Goal: Task Accomplishment & Management: Manage account settings

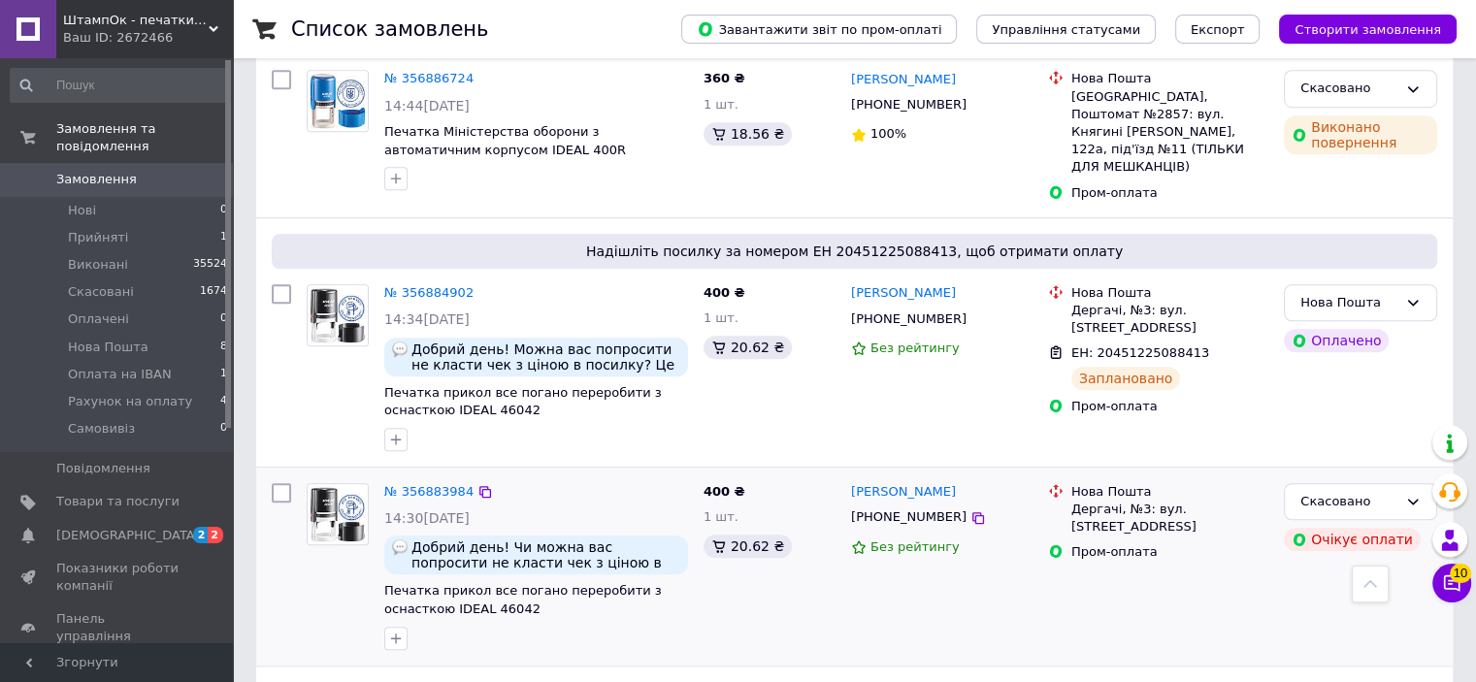
scroll to position [1456, 0]
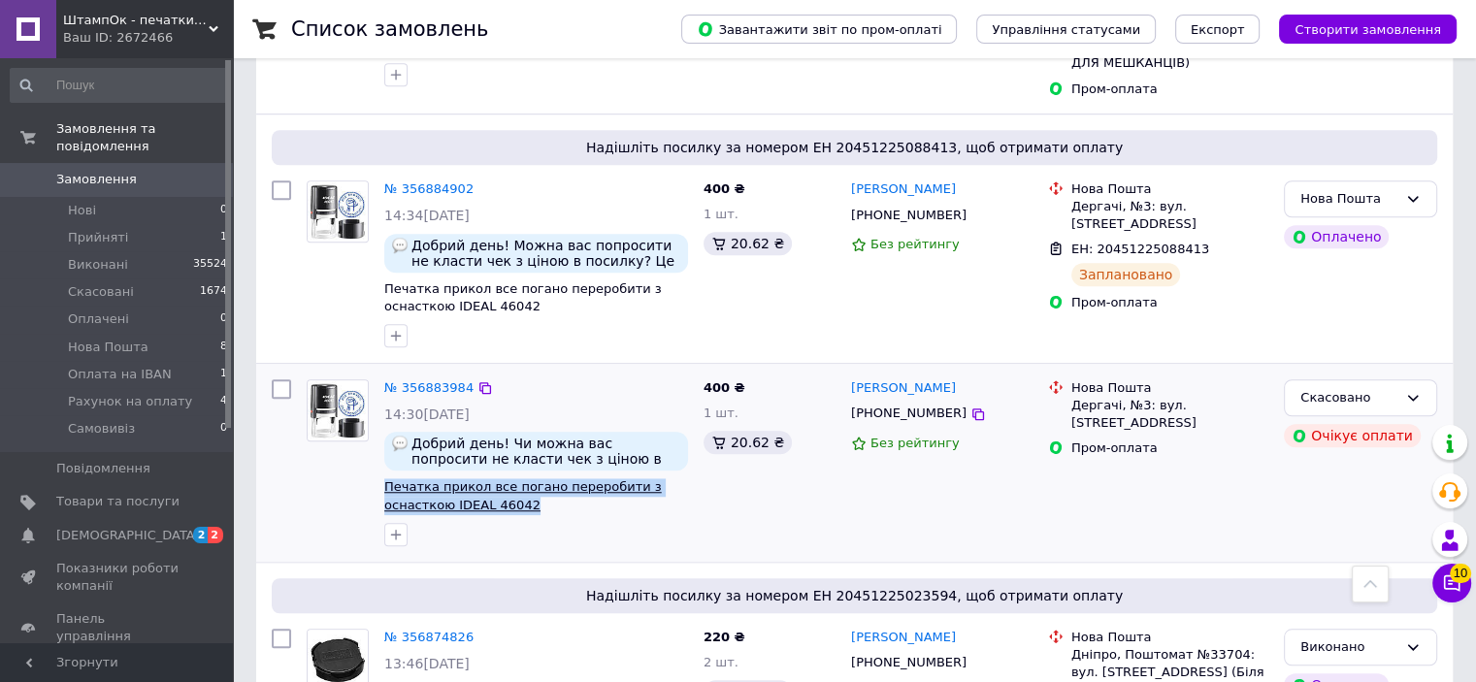
drag, startPoint x: 526, startPoint y: 391, endPoint x: 389, endPoint y: 372, distance: 138.2
click at [382, 372] on div "№ 356883984 14:30, 12.08.2025 Добрий день! Чи можна вас попросити не класти чек…" at bounding box center [536, 463] width 319 height 182
copy span "Печатка прикол все погано переробити з оснасткою IDEAL 46042"
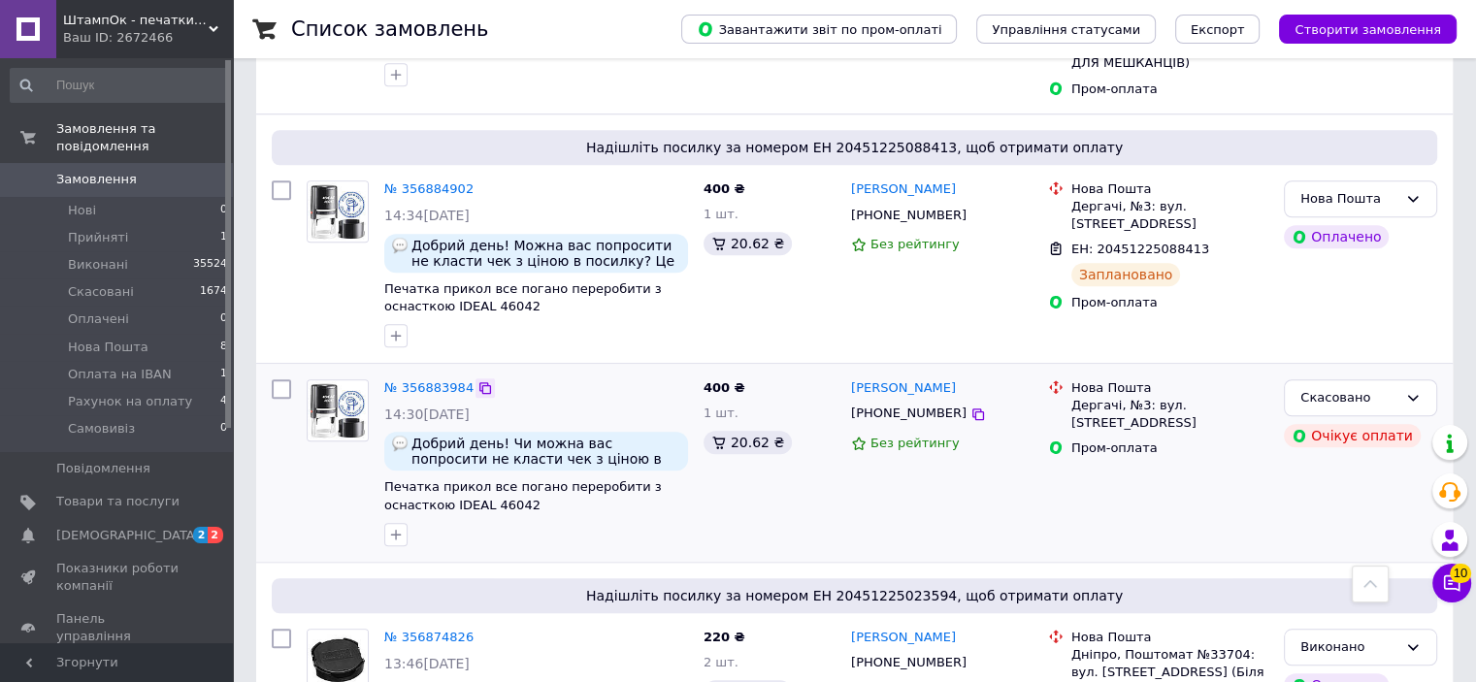
click at [477, 380] on icon at bounding box center [485, 388] width 16 height 16
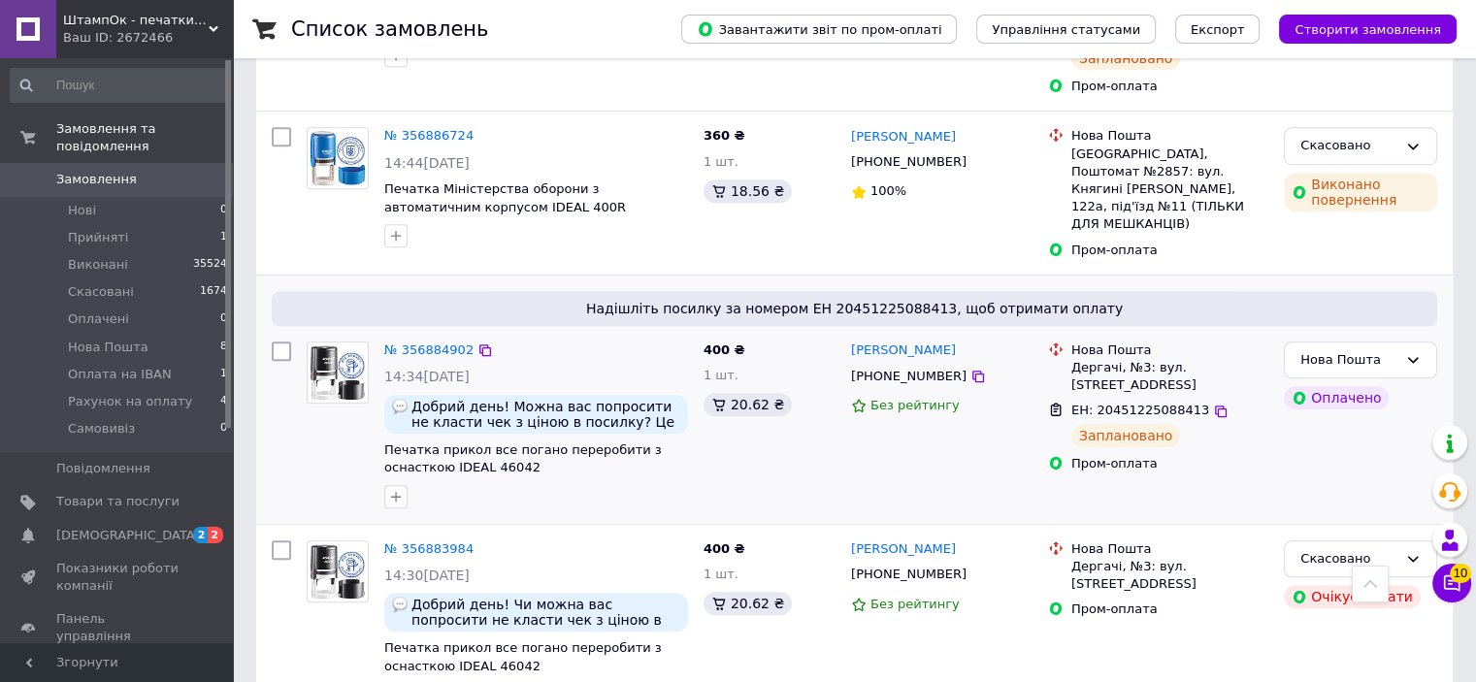
scroll to position [1262, 0]
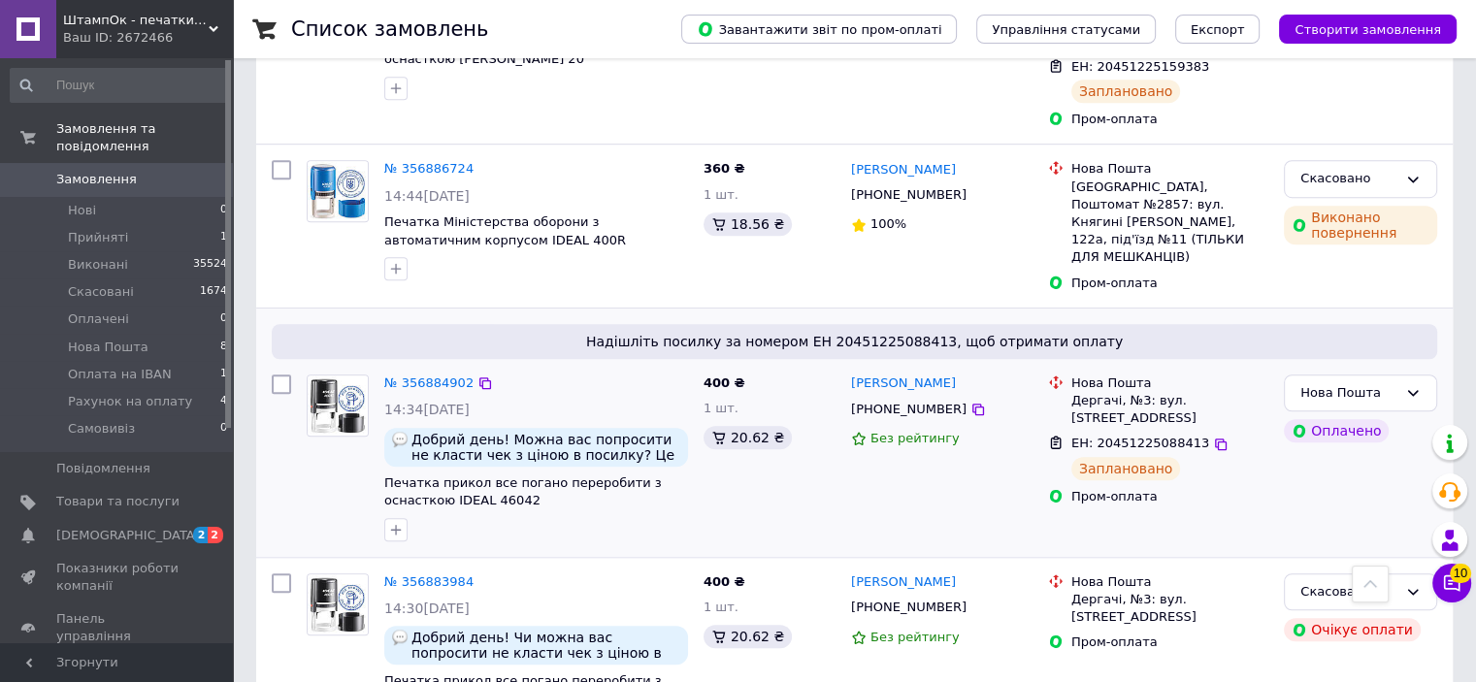
click at [530, 475] on span "Печатка прикол все погано переробити з оснасткою IDEAL 46042" at bounding box center [536, 493] width 304 height 36
drag, startPoint x: 939, startPoint y: 298, endPoint x: 849, endPoint y: 267, distance: 95.4
click at [849, 367] on div "Катерина Кудіна +380987604106 Без рейтингу" at bounding box center [941, 458] width 197 height 182
copy div "Катерина Кудіна +380987604106"
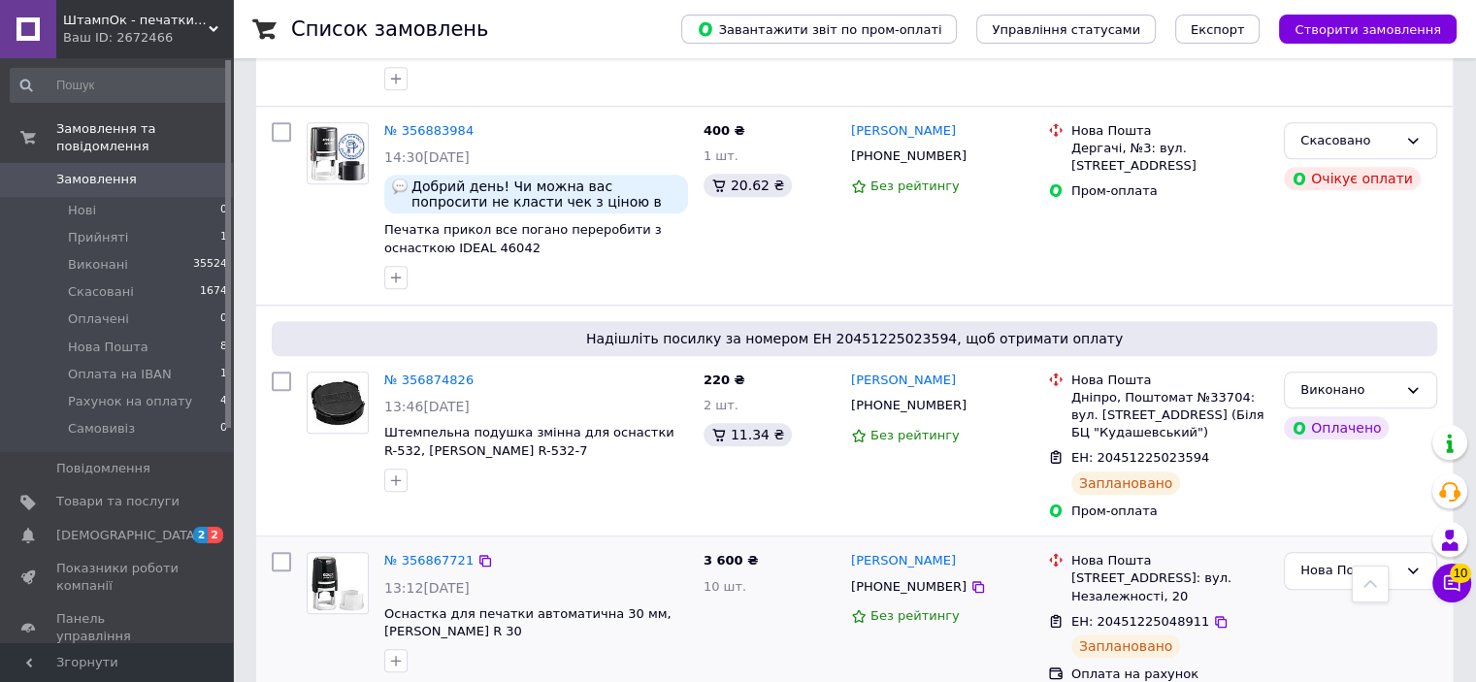
scroll to position [1747, 0]
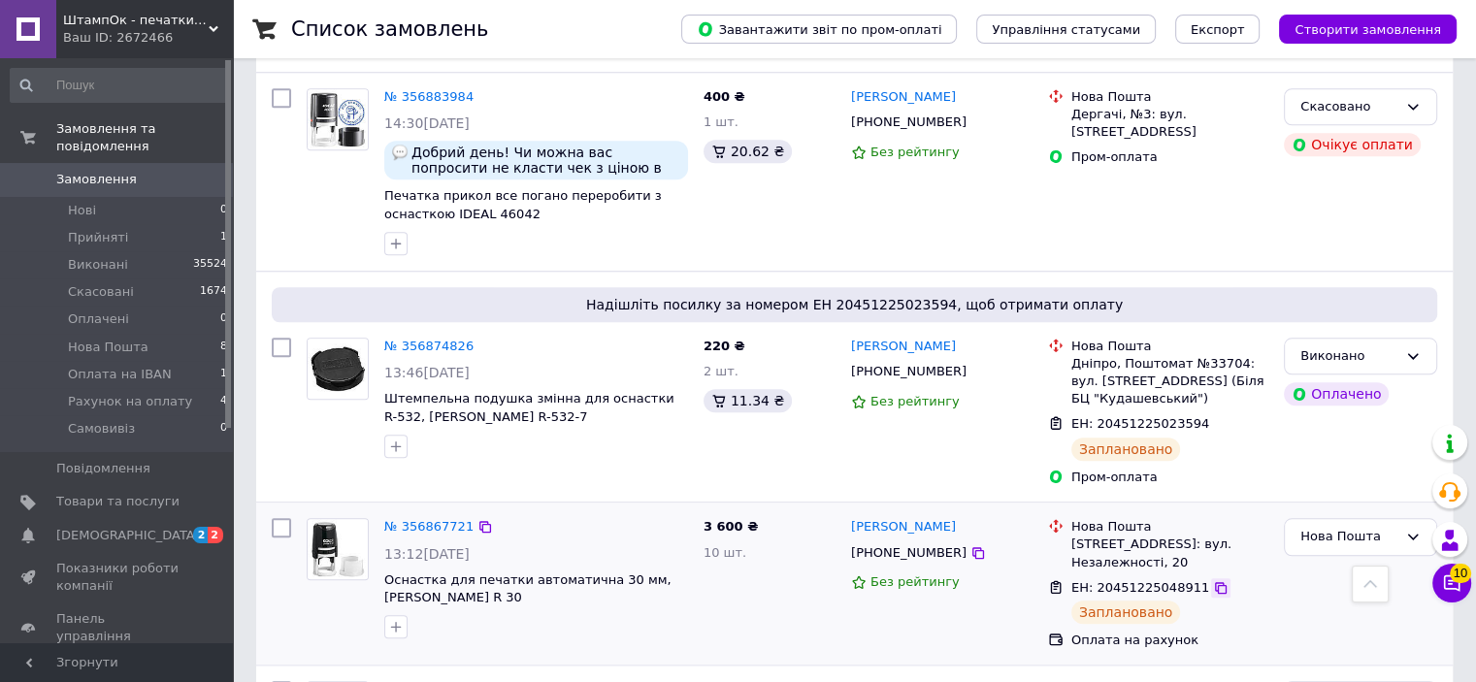
click at [1215, 582] on icon at bounding box center [1221, 588] width 12 height 12
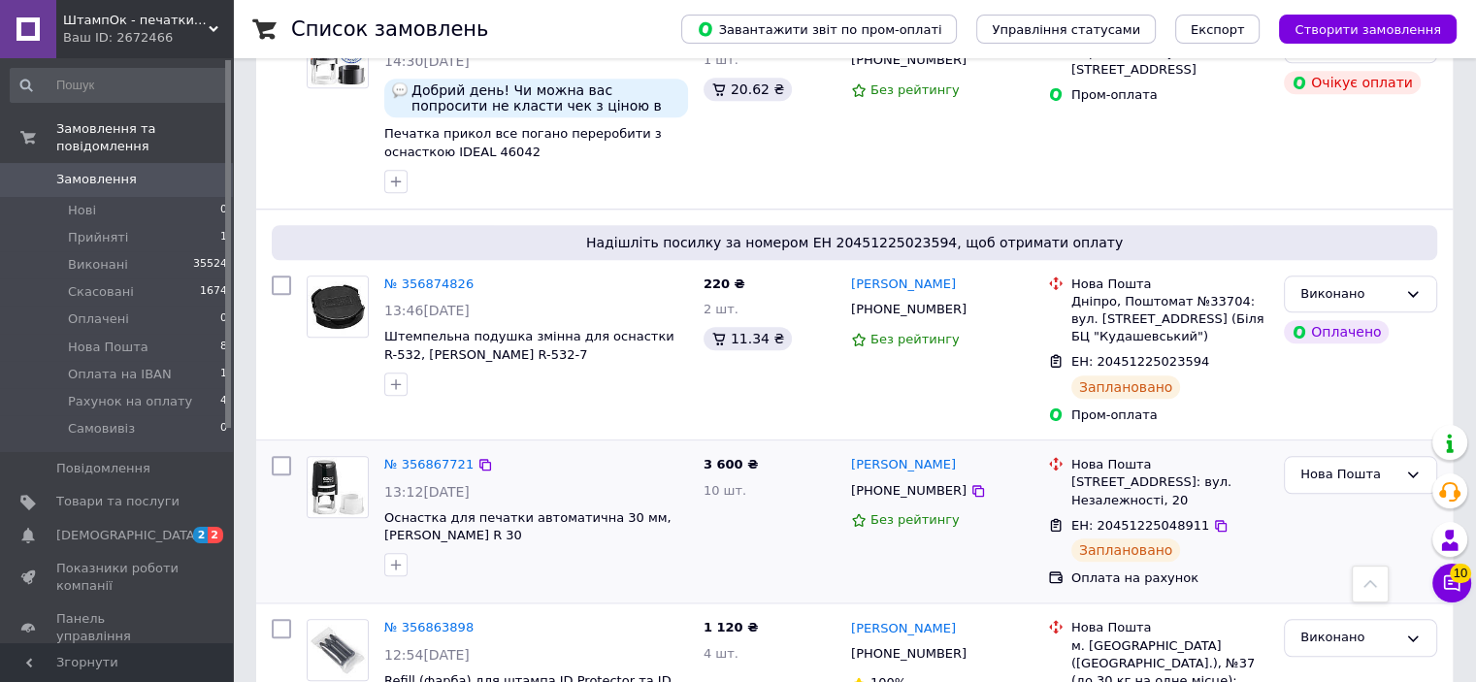
scroll to position [1844, 0]
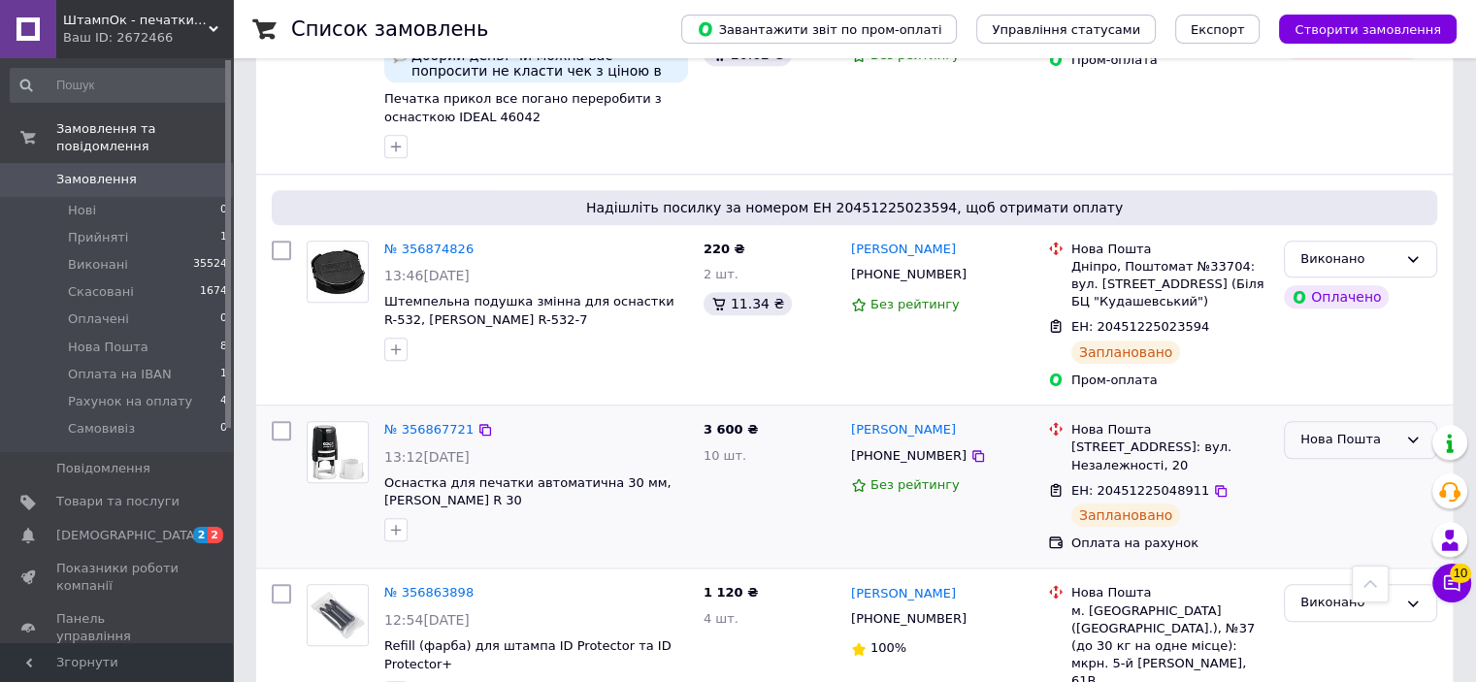
click at [1413, 432] on icon at bounding box center [1413, 440] width 16 height 16
click at [1350, 498] on li "Виконано" at bounding box center [1360, 516] width 151 height 36
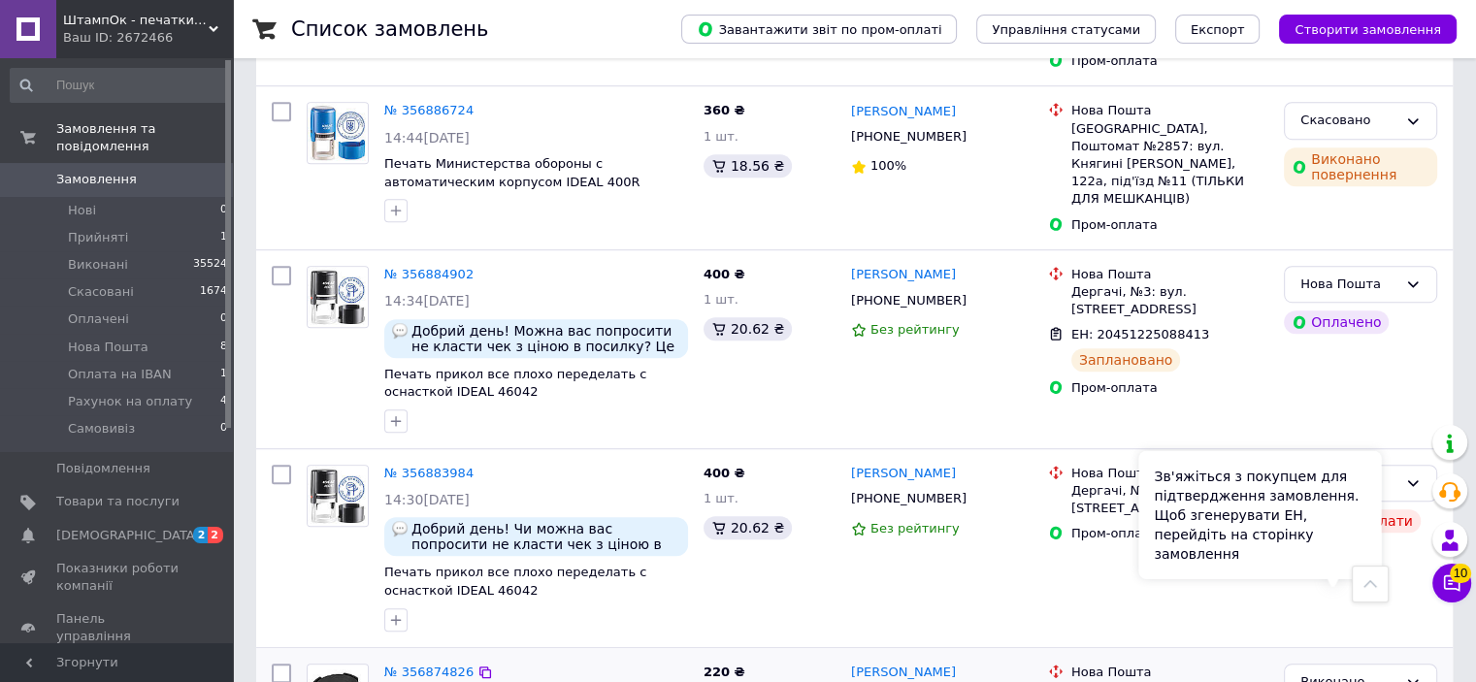
scroll to position [1308, 0]
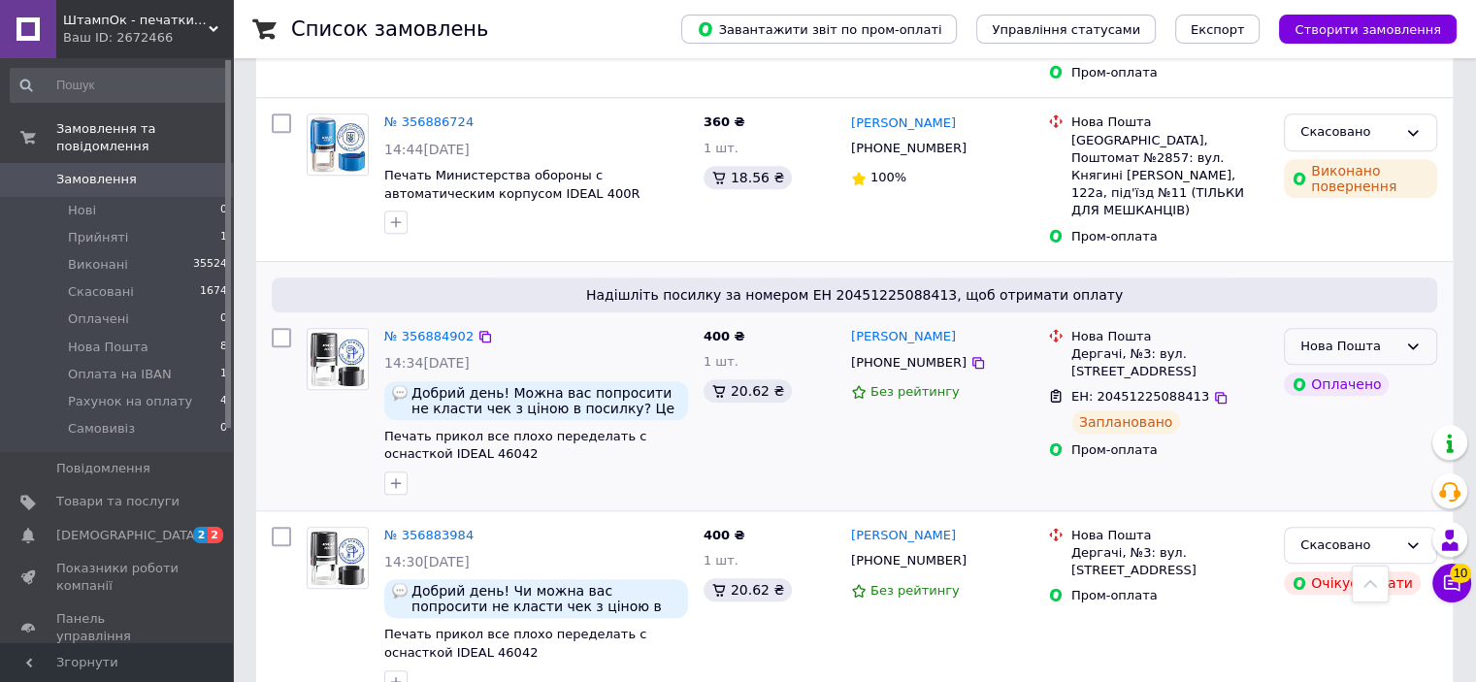
click at [1394, 337] on div "Нова Пошта" at bounding box center [1348, 347] width 97 height 20
click at [1372, 405] on li "Виконано" at bounding box center [1360, 423] width 151 height 36
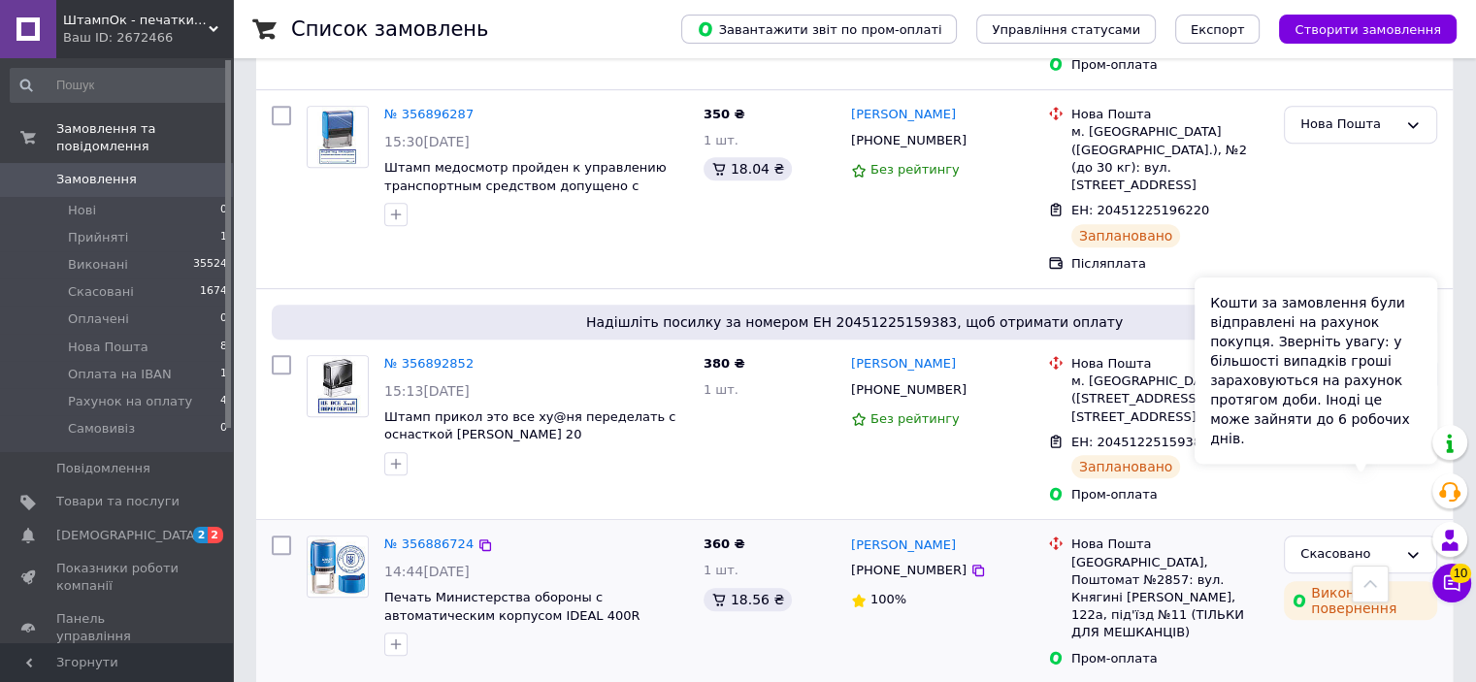
scroll to position [920, 0]
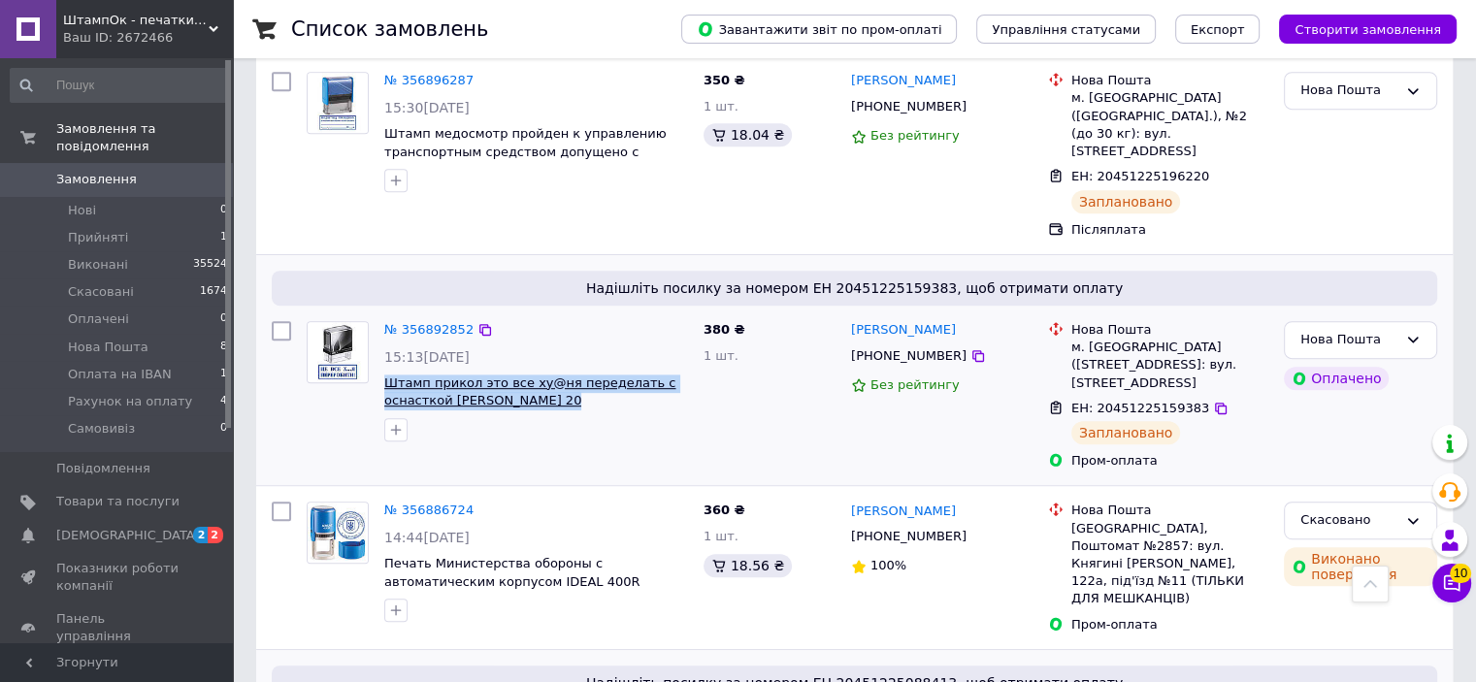
drag, startPoint x: 574, startPoint y: 331, endPoint x: 388, endPoint y: 294, distance: 189.9
click at [388, 313] on div "№ 356892852 15:13, 12.08.2025 Штамп прикол это все ху@ня переделать с оснасткой…" at bounding box center [536, 381] width 319 height 136
copy div "Штамп прикол это все ху@ня переделать с оснасткой Colop Printer 20"
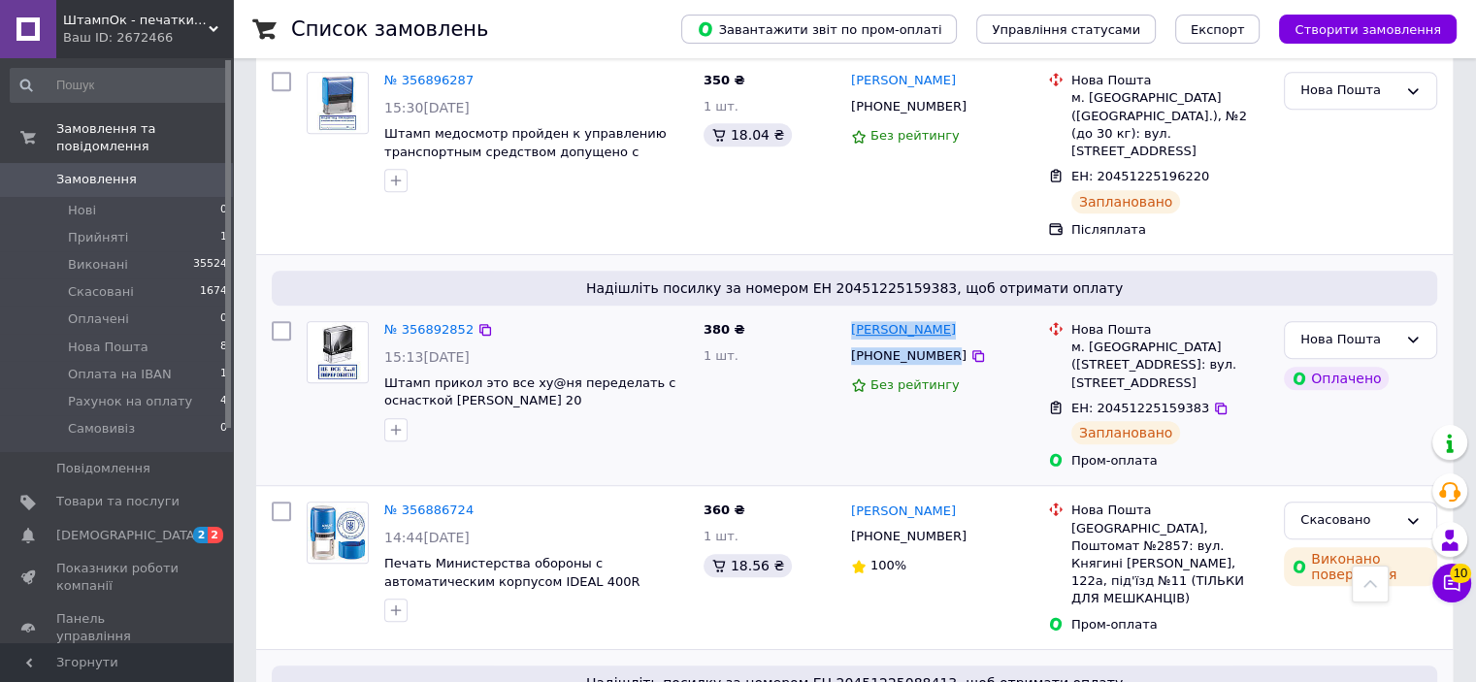
drag, startPoint x: 932, startPoint y: 264, endPoint x: 851, endPoint y: 246, distance: 82.4
click at [851, 313] on div "Овсієнко Володимир +380676902923 Без рейтингу" at bounding box center [941, 395] width 197 height 165
copy div "Овсієнко Володимир +380676902923"
drag, startPoint x: 475, startPoint y: 235, endPoint x: 463, endPoint y: 298, distance: 64.1
click at [477, 322] on icon at bounding box center [485, 330] width 16 height 16
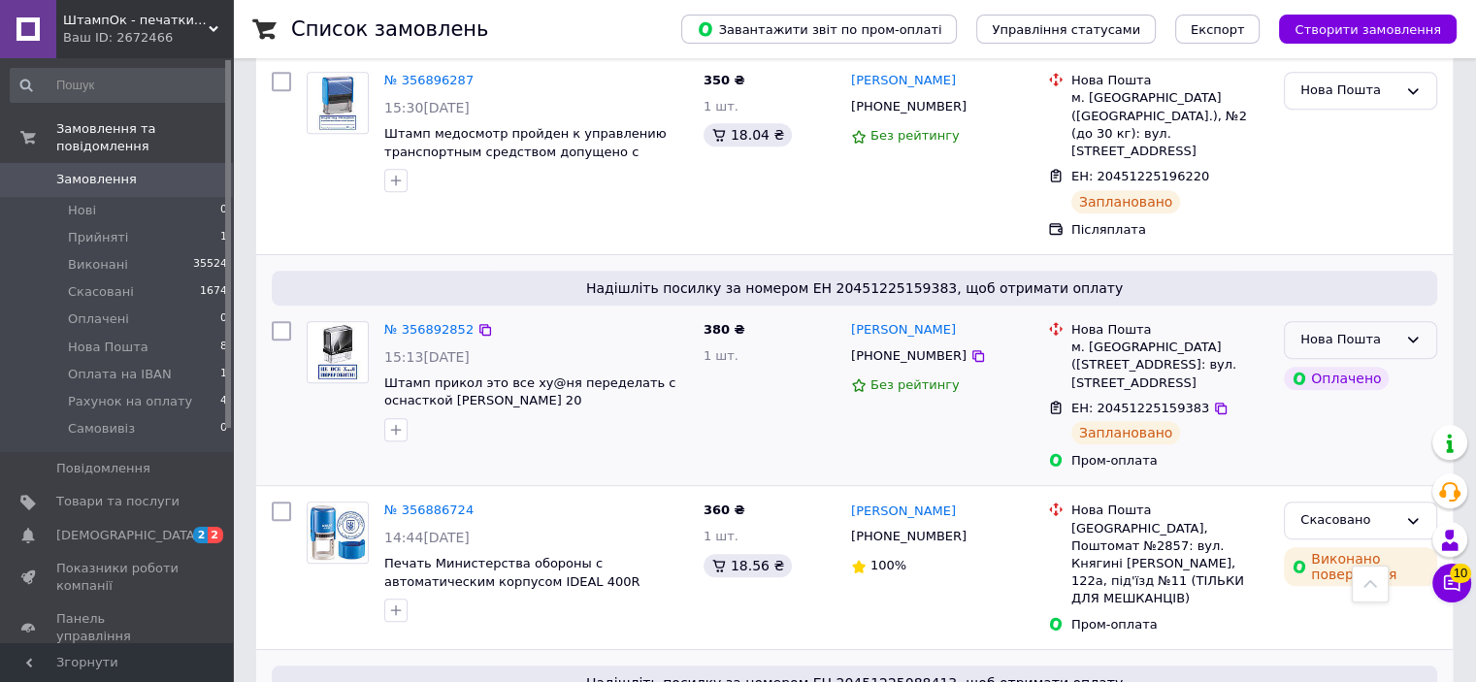
click at [1418, 332] on icon at bounding box center [1413, 340] width 16 height 16
click at [1343, 398] on li "Виконано" at bounding box center [1360, 416] width 151 height 36
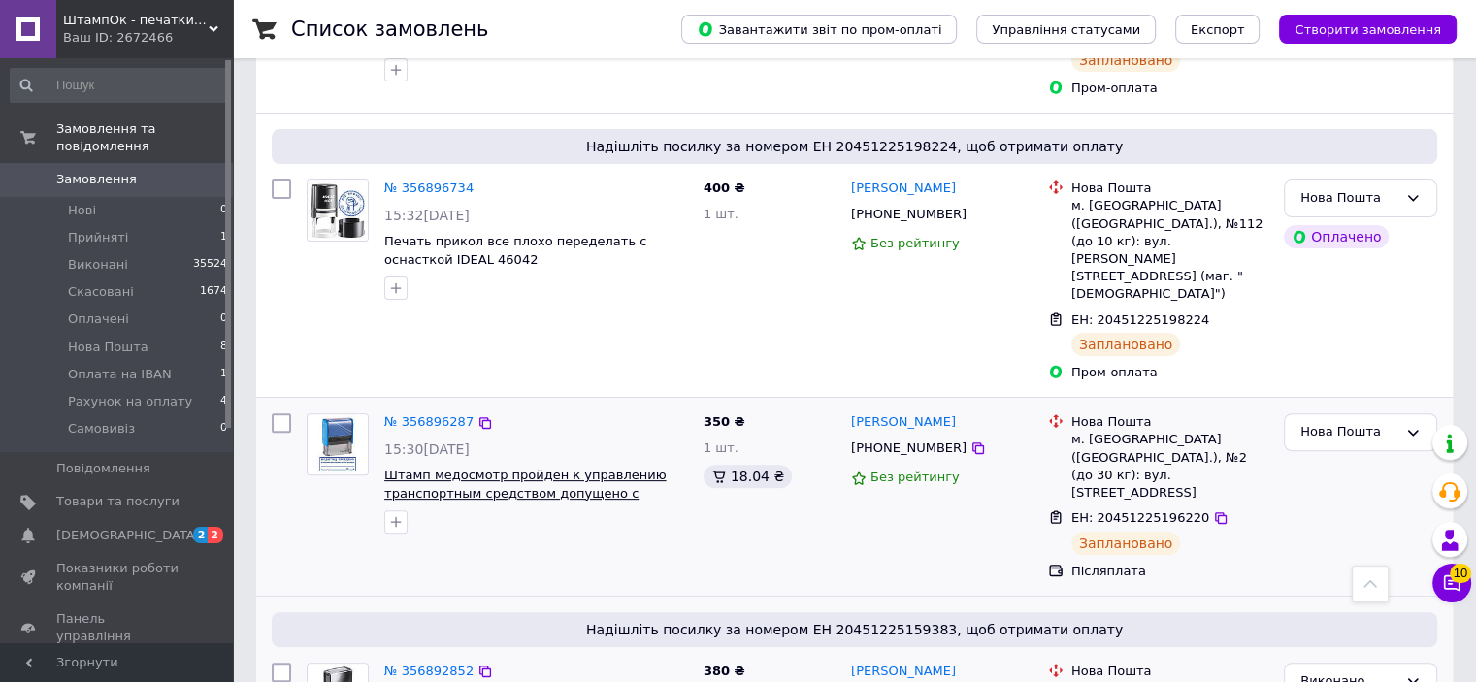
scroll to position [629, 0]
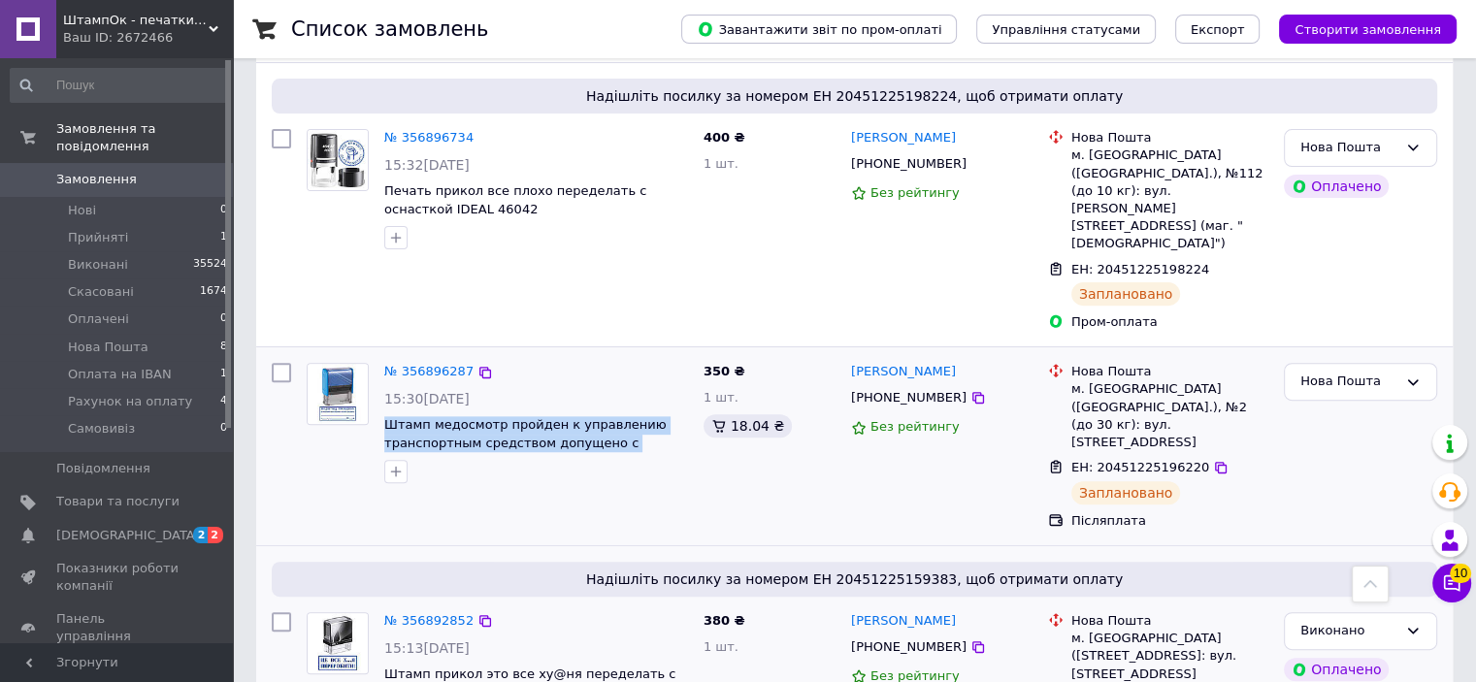
drag, startPoint x: 670, startPoint y: 372, endPoint x: 381, endPoint y: 359, distance: 288.5
click at [383, 360] on div "№ 356896287 15:30, 12.08.2025 Штамп медосмотр пройден к управлению транспортным…" at bounding box center [536, 423] width 319 height 136
copy span "Штамп медосмотр пройден к управлению транспортным средством допущено с оснасткой"
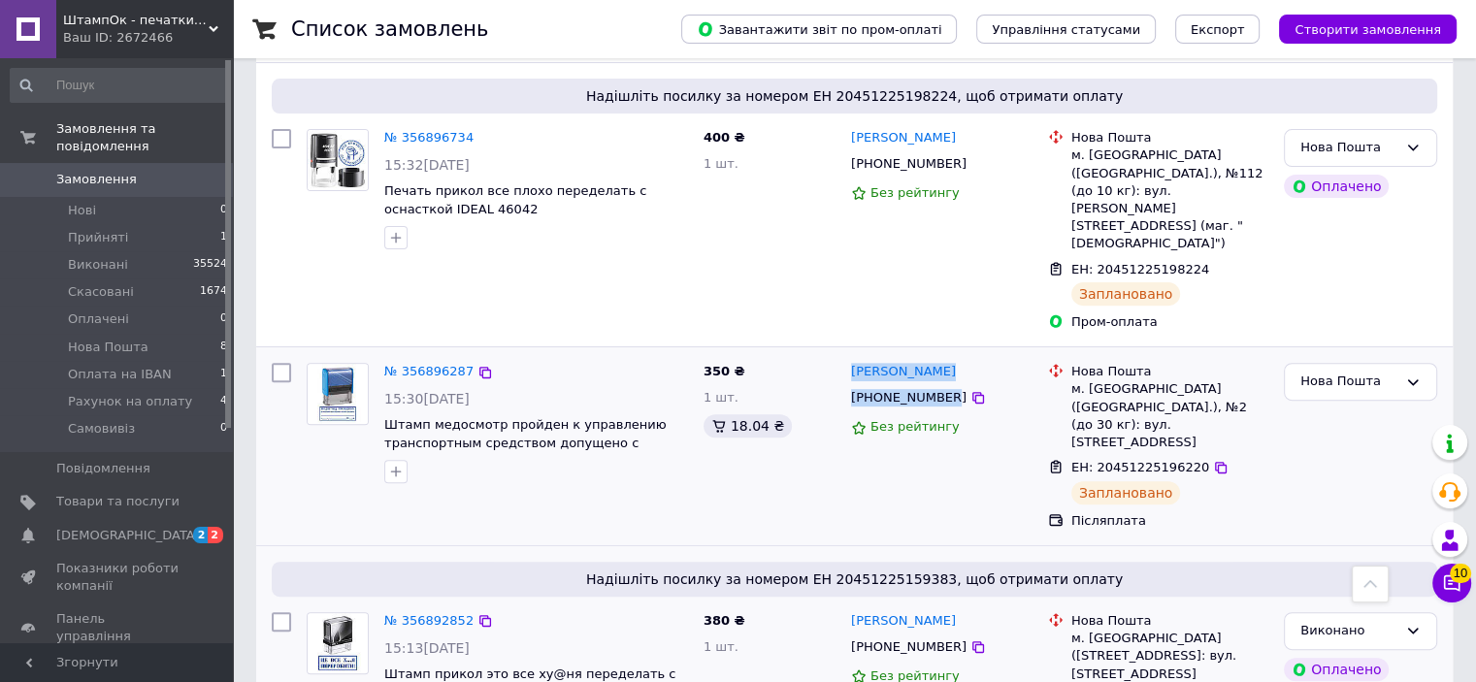
drag, startPoint x: 939, startPoint y: 331, endPoint x: 846, endPoint y: 300, distance: 98.2
click at [846, 355] on div "Вячеслав Онанко +380983640020 Без рейтингу" at bounding box center [941, 446] width 197 height 182
copy div "Вячеслав Онанко +380983640020"
click at [1213, 460] on icon at bounding box center [1221, 468] width 16 height 16
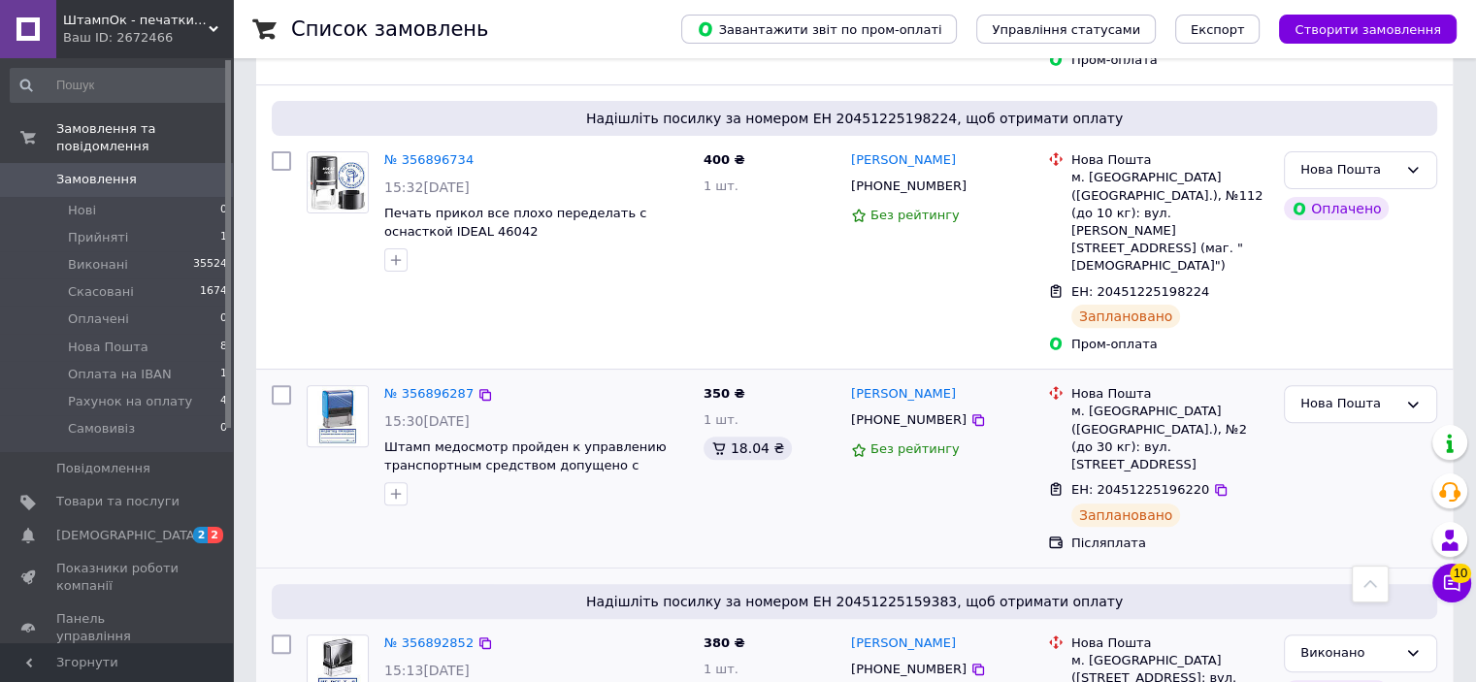
scroll to position [726, 0]
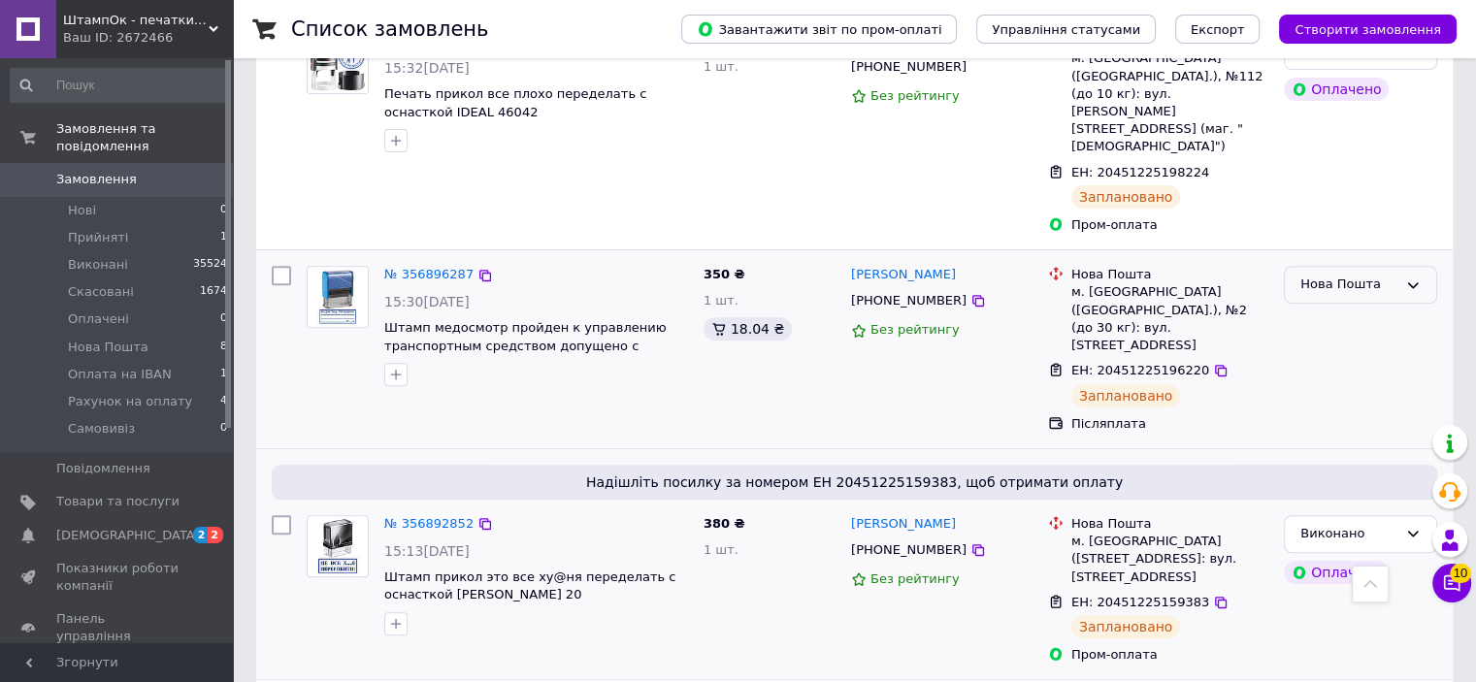
click at [1358, 266] on div "Нова Пошта" at bounding box center [1360, 285] width 153 height 38
click at [1356, 343] on li "Виконано" at bounding box center [1360, 361] width 151 height 36
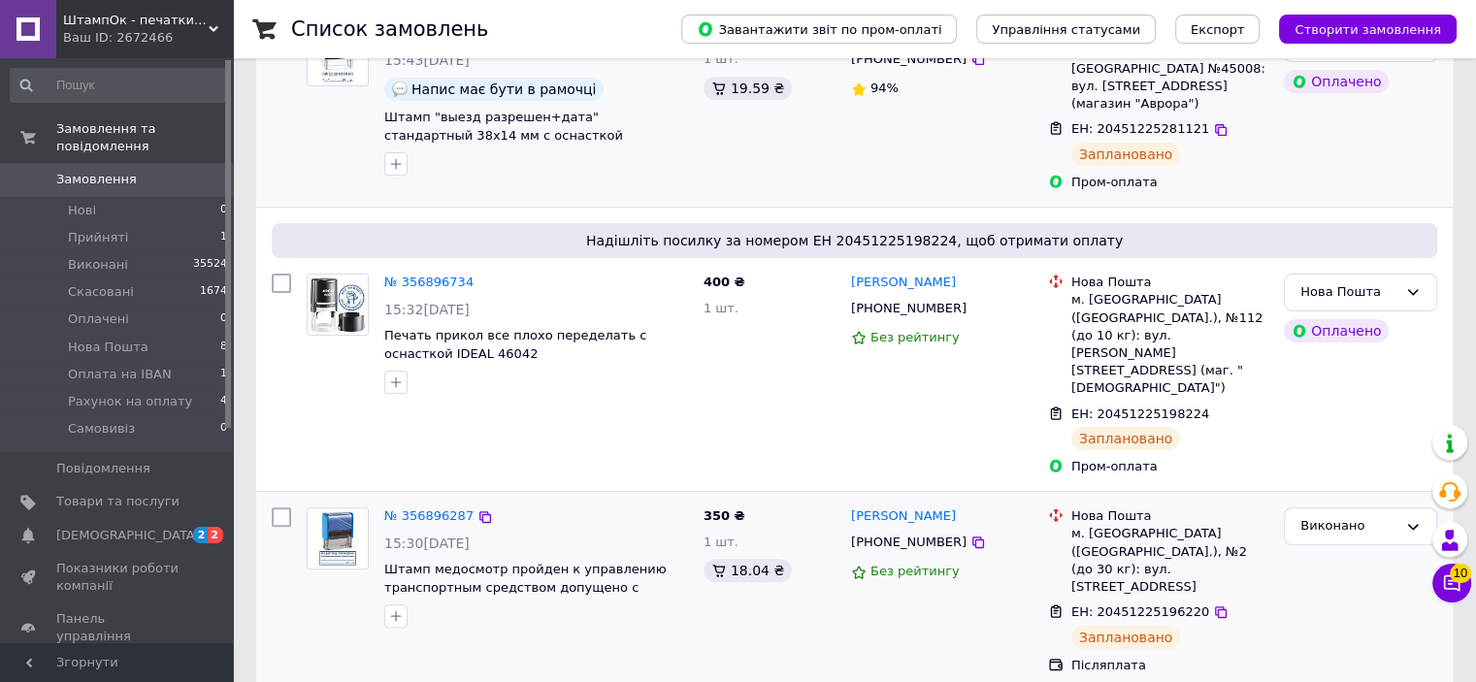
scroll to position [532, 0]
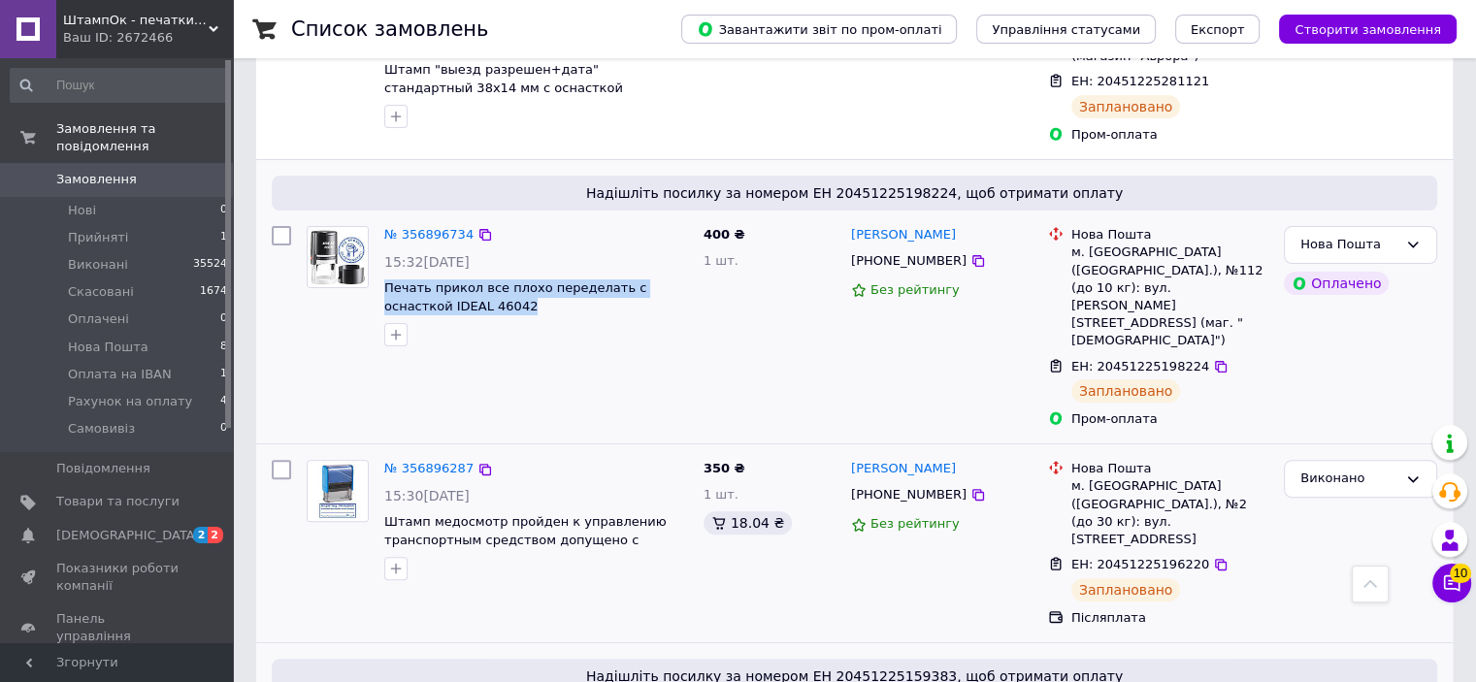
drag, startPoint x: 462, startPoint y: 290, endPoint x: 379, endPoint y: 272, distance: 84.5
click at [379, 272] on div "№ 356896734 15:32, 12.08.2025 Печать прикол все плохо переделать с оснасткой ID…" at bounding box center [536, 286] width 319 height 136
copy span "Печать прикол все плохо переделать с оснасткой IDEAL 46042"
click at [477, 227] on icon at bounding box center [485, 235] width 16 height 16
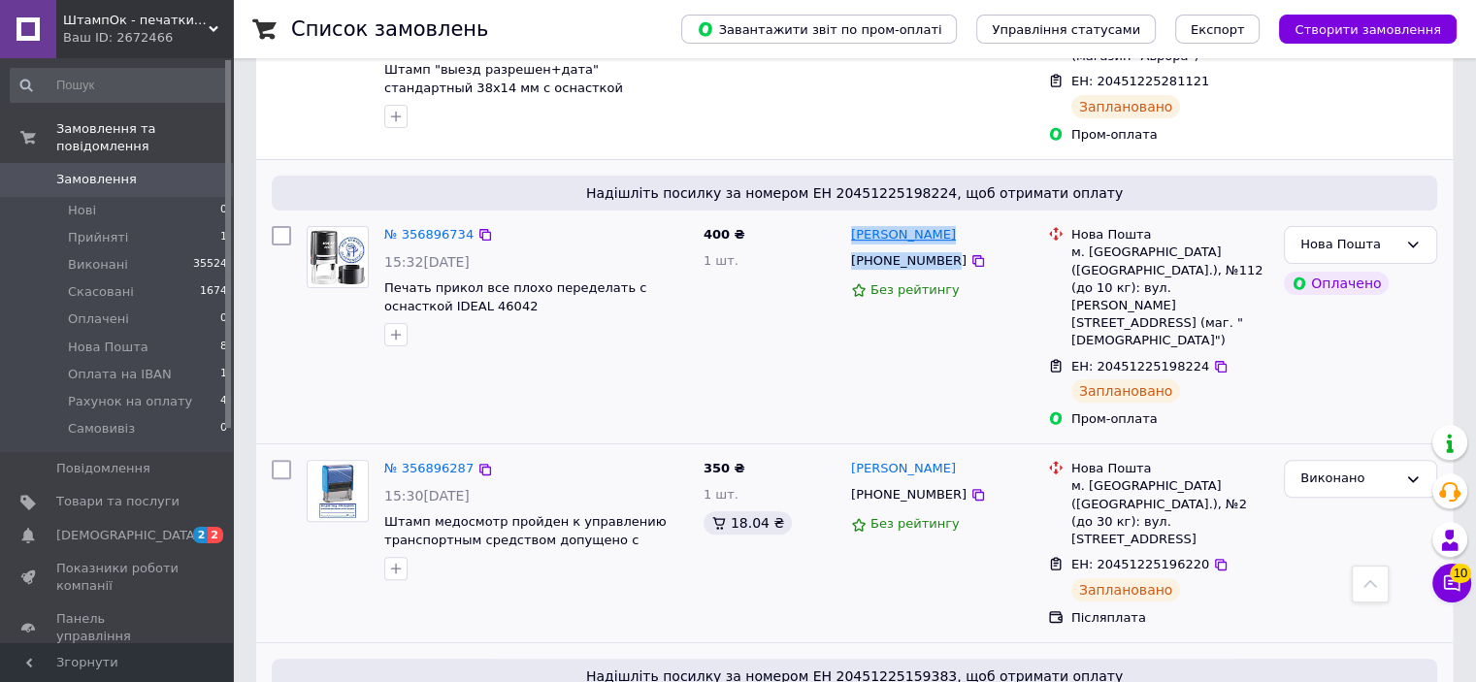
drag, startPoint x: 939, startPoint y: 250, endPoint x: 851, endPoint y: 213, distance: 95.7
click at [851, 218] on div "Марина Степанчук +380969969259 Без рейтингу" at bounding box center [941, 326] width 197 height 217
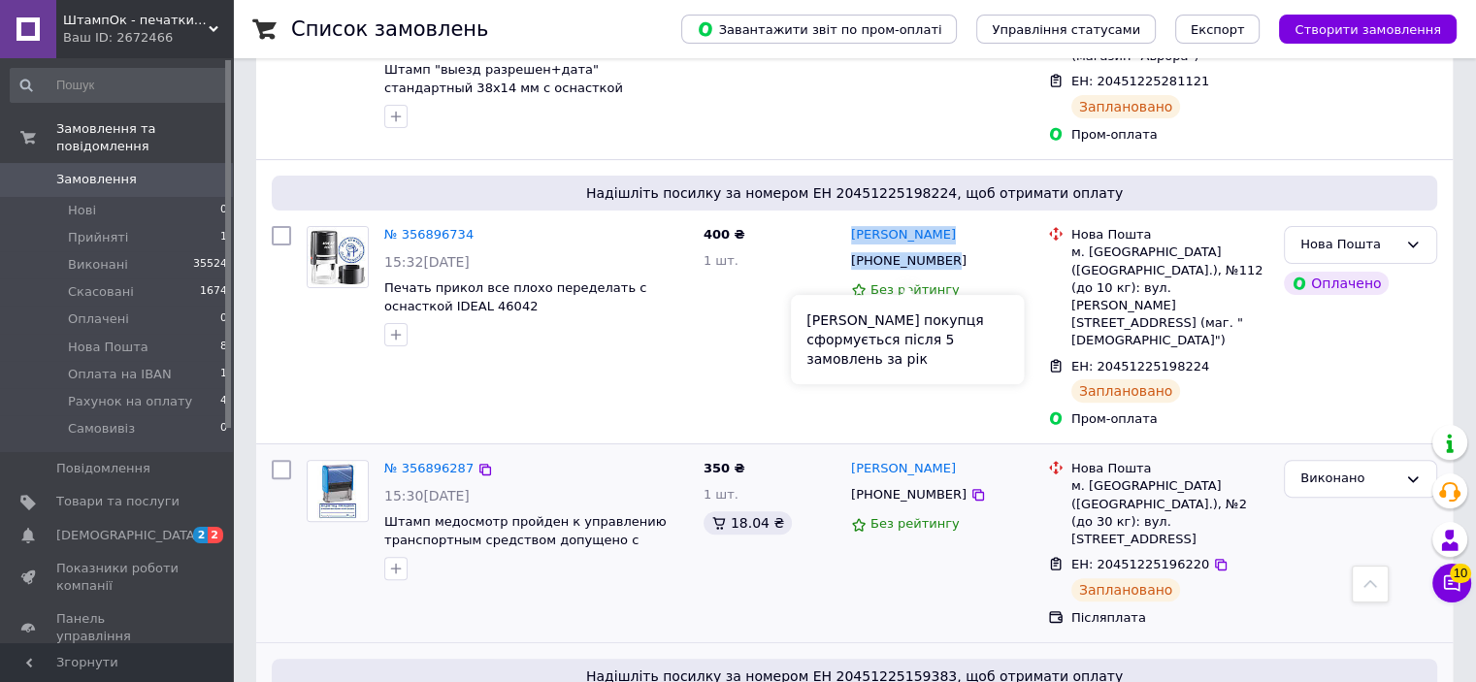
copy div "Марина Степанчук +380969969259"
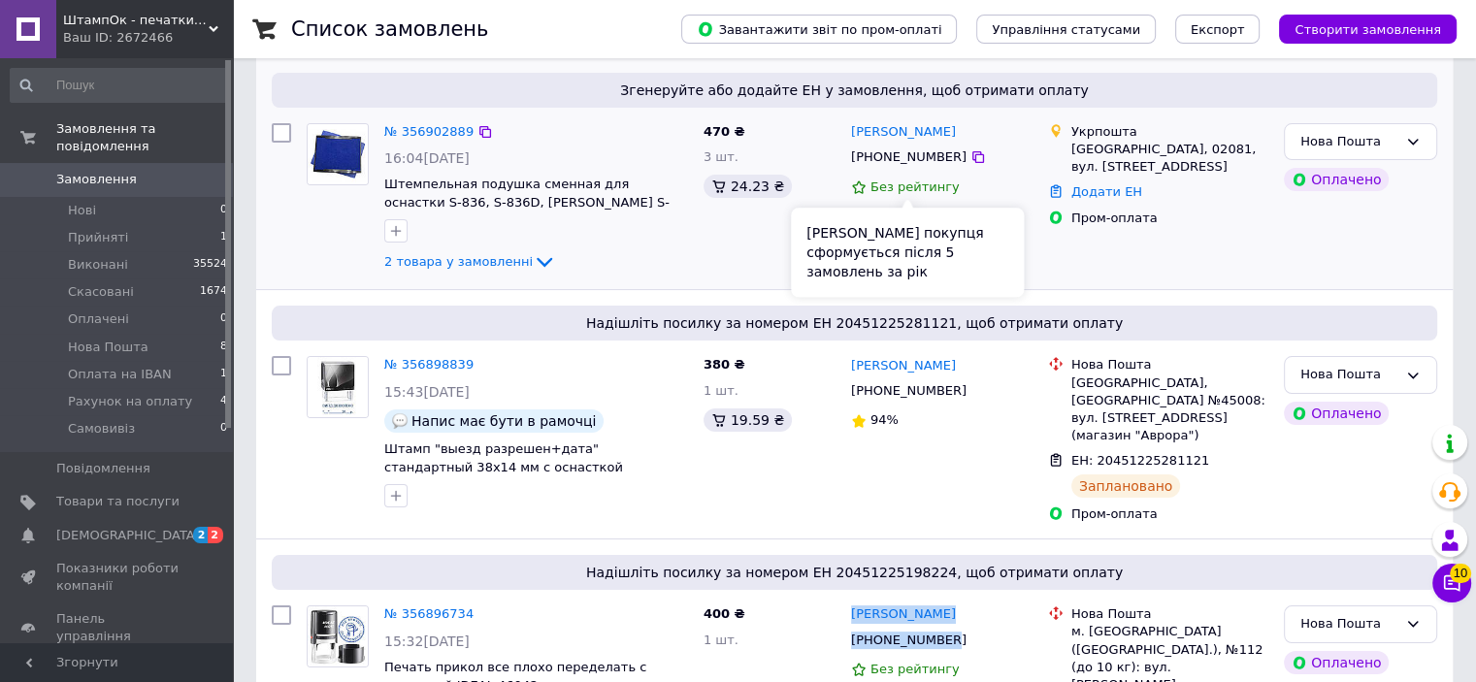
scroll to position [291, 0]
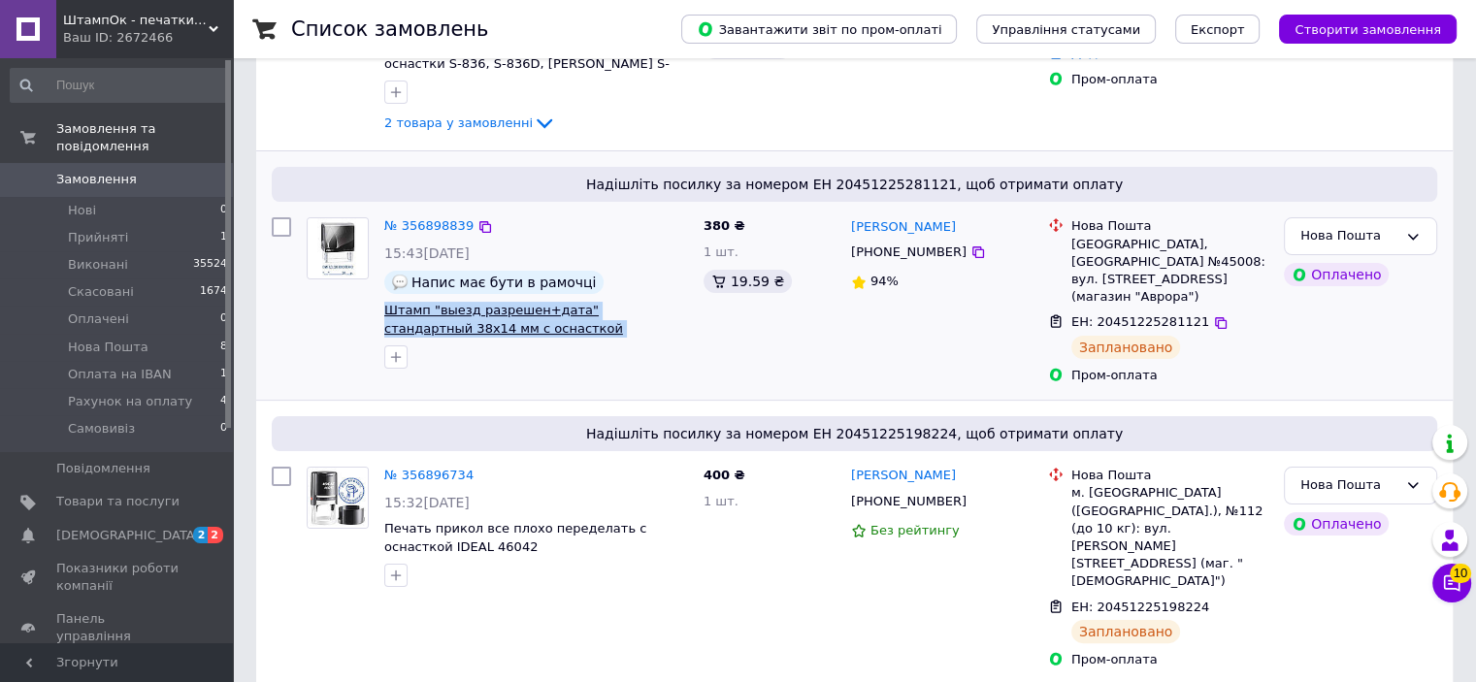
drag, startPoint x: 574, startPoint y: 324, endPoint x: 387, endPoint y: 316, distance: 187.4
click at [387, 316] on span "Штамп "выезд разрешен+дата" стандартный 38x14 мм с оснасткой Colop printer 20" at bounding box center [536, 320] width 304 height 36
copy span "Штамп "выезд разрешен+дата" стандартный 38x14 мм с оснасткой Colop printer 20"
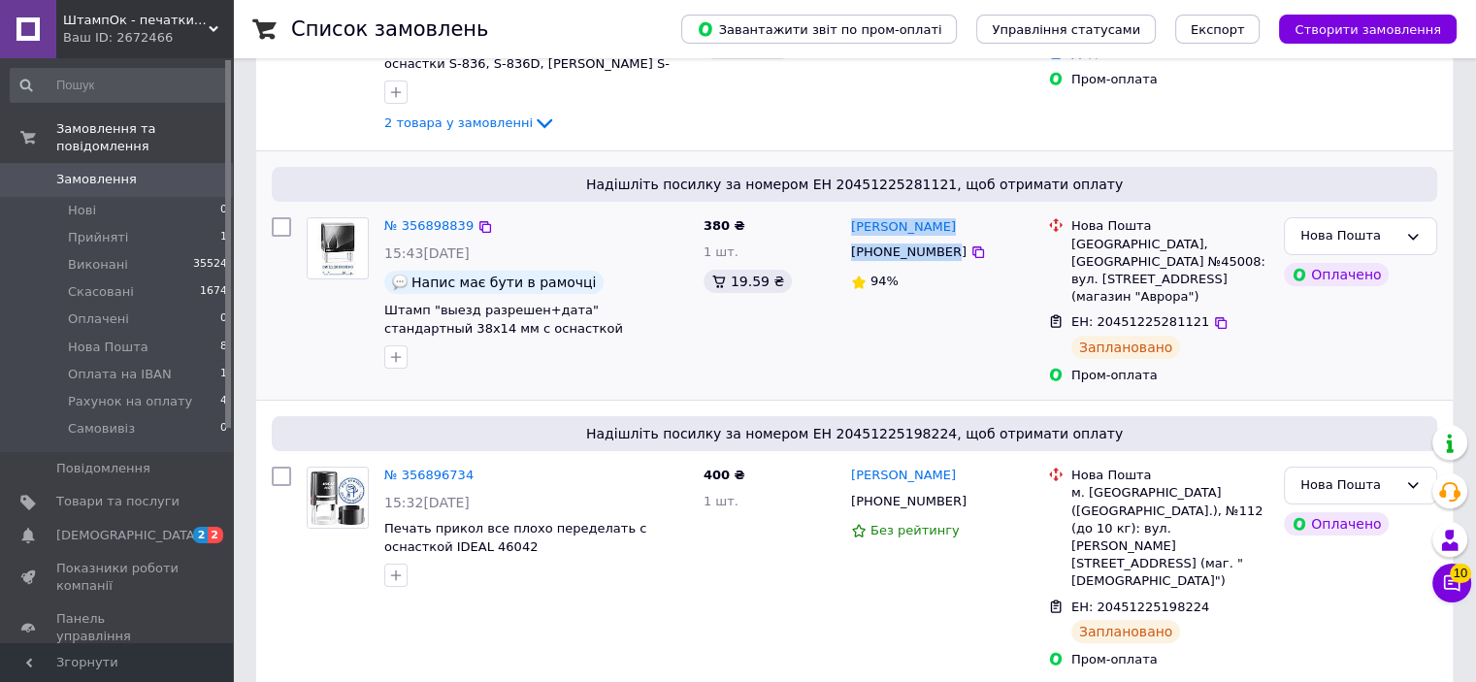
drag, startPoint x: 939, startPoint y: 253, endPoint x: 849, endPoint y: 223, distance: 95.1
click at [849, 223] on div "Андрій Сергієнко +380965543262 94%" at bounding box center [941, 301] width 197 height 182
copy div "Андрій Сергієнко +380965543262"
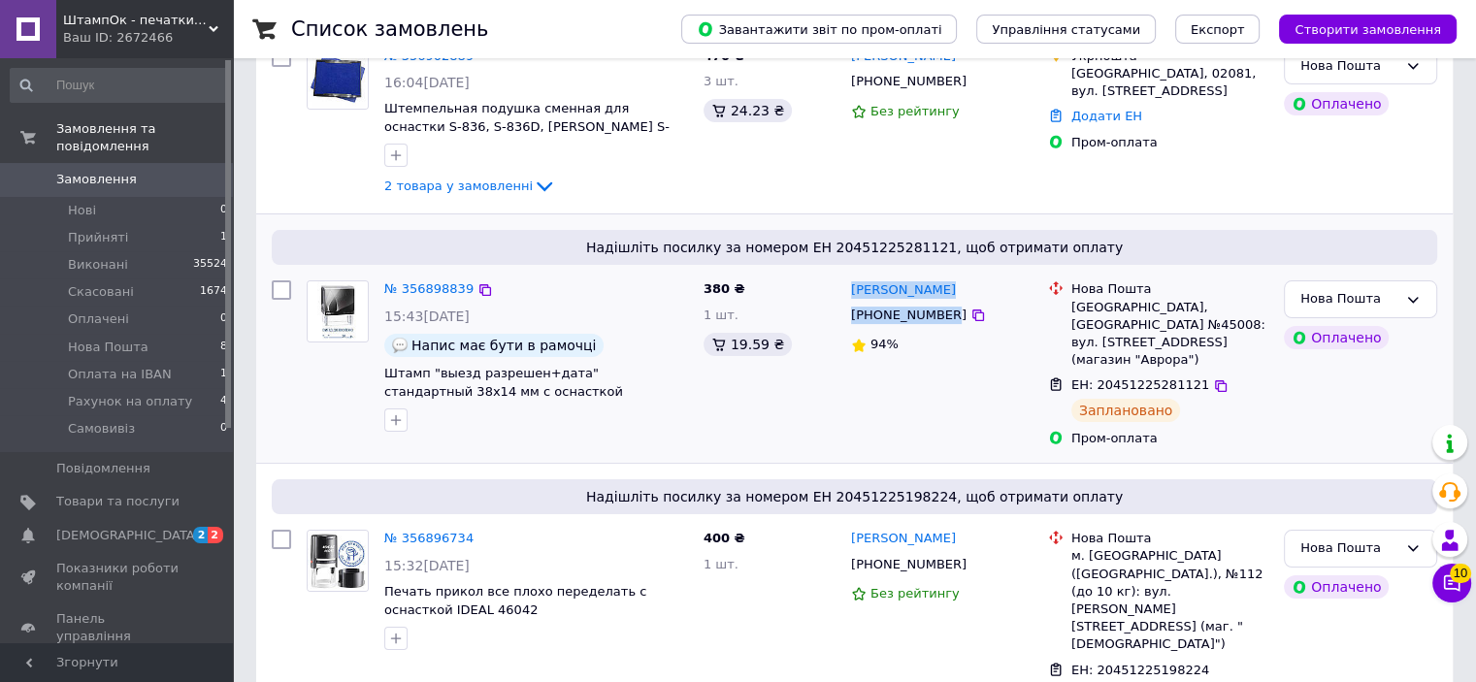
scroll to position [97, 0]
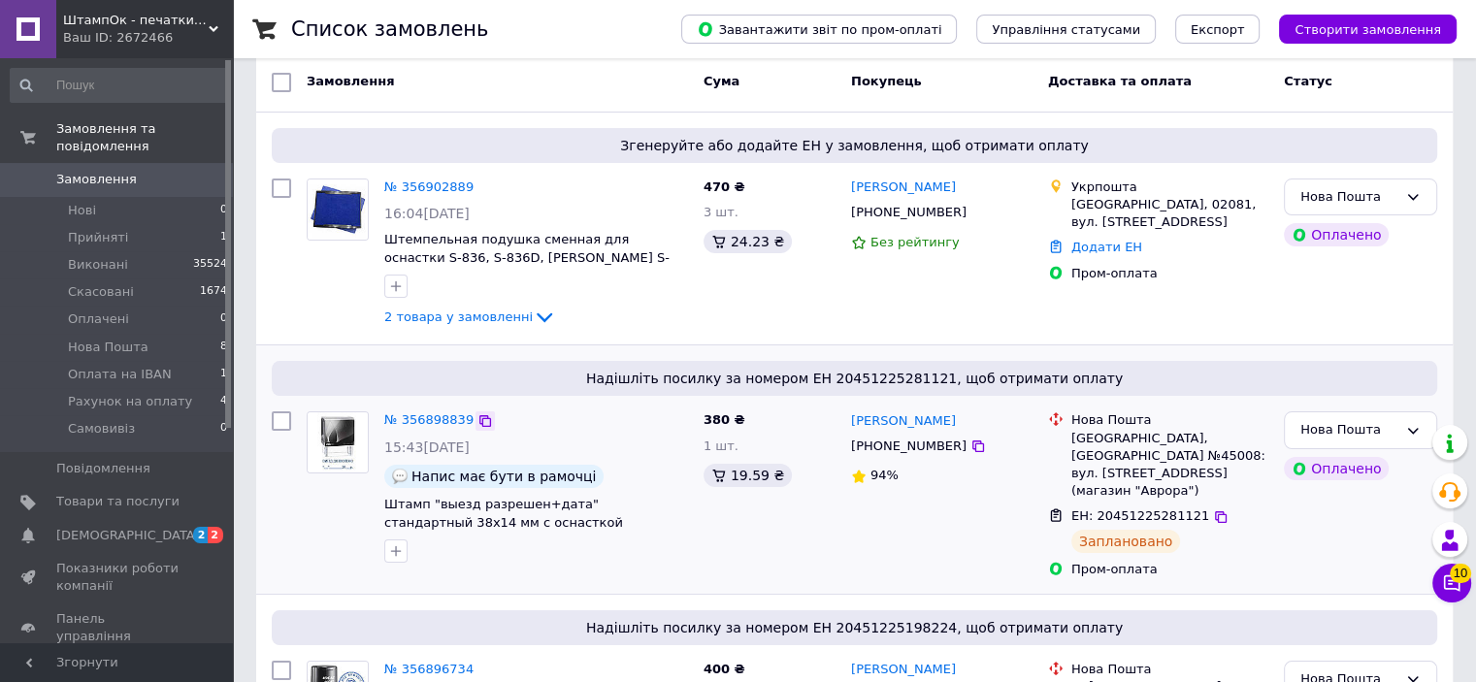
click at [477, 418] on icon at bounding box center [485, 421] width 16 height 16
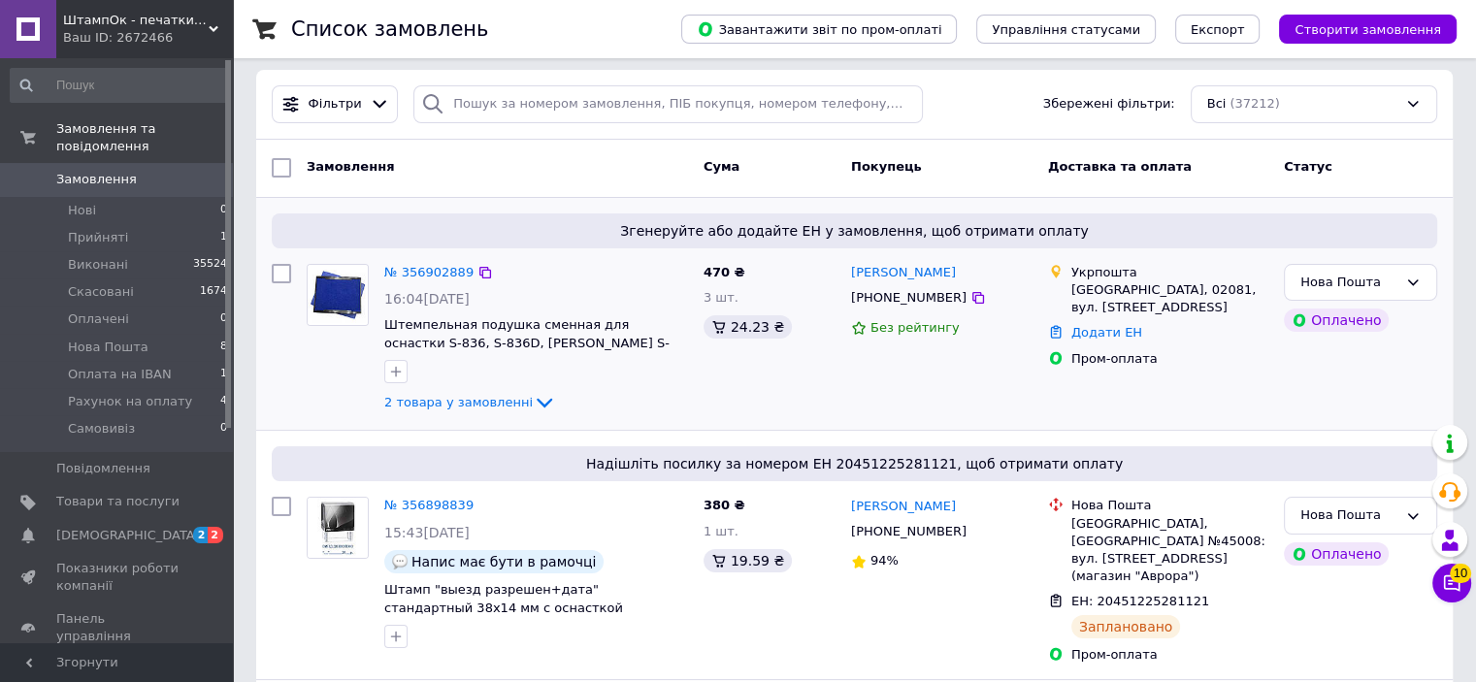
scroll to position [0, 0]
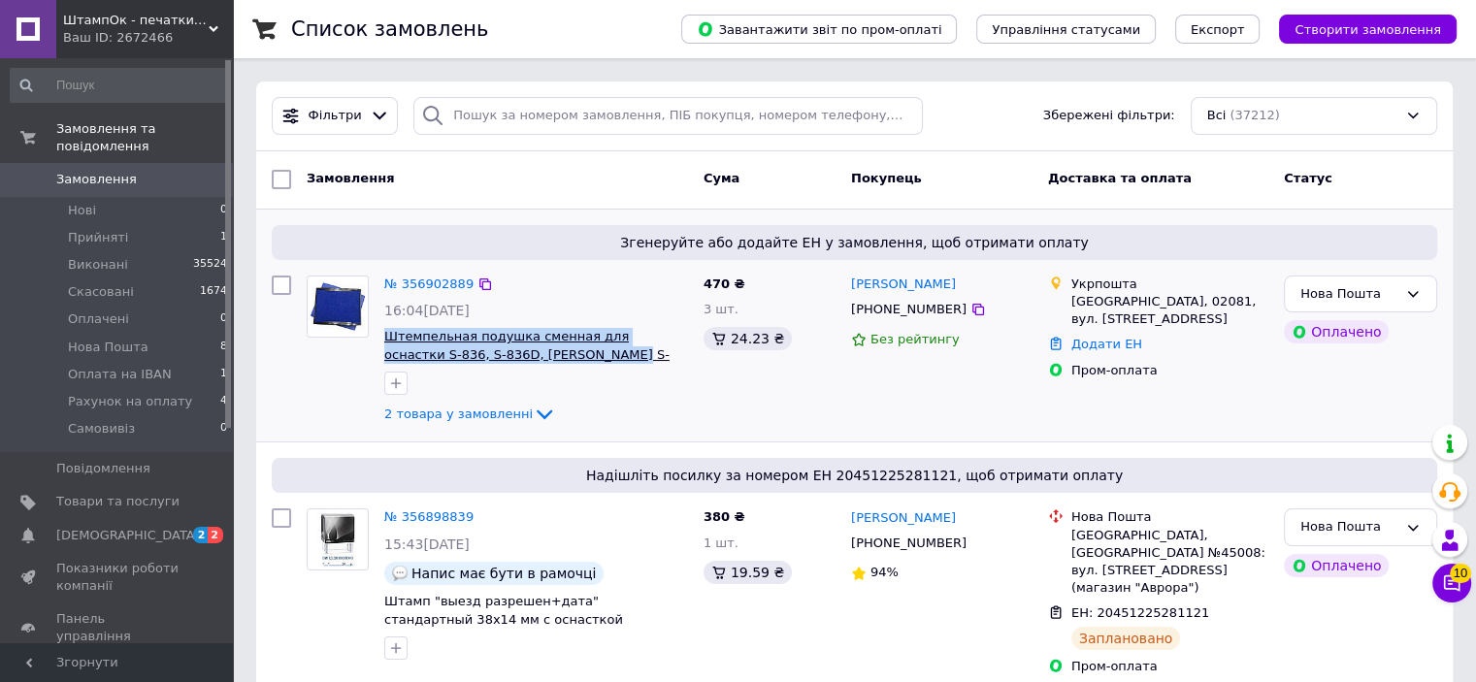
drag, startPoint x: 510, startPoint y: 354, endPoint x: 384, endPoint y: 335, distance: 127.6
click at [384, 335] on span "Штемпельная подушка сменная для оснастки S-836, S-836D, Shiny S-836-7" at bounding box center [536, 346] width 304 height 36
click at [533, 411] on icon at bounding box center [544, 414] width 23 height 23
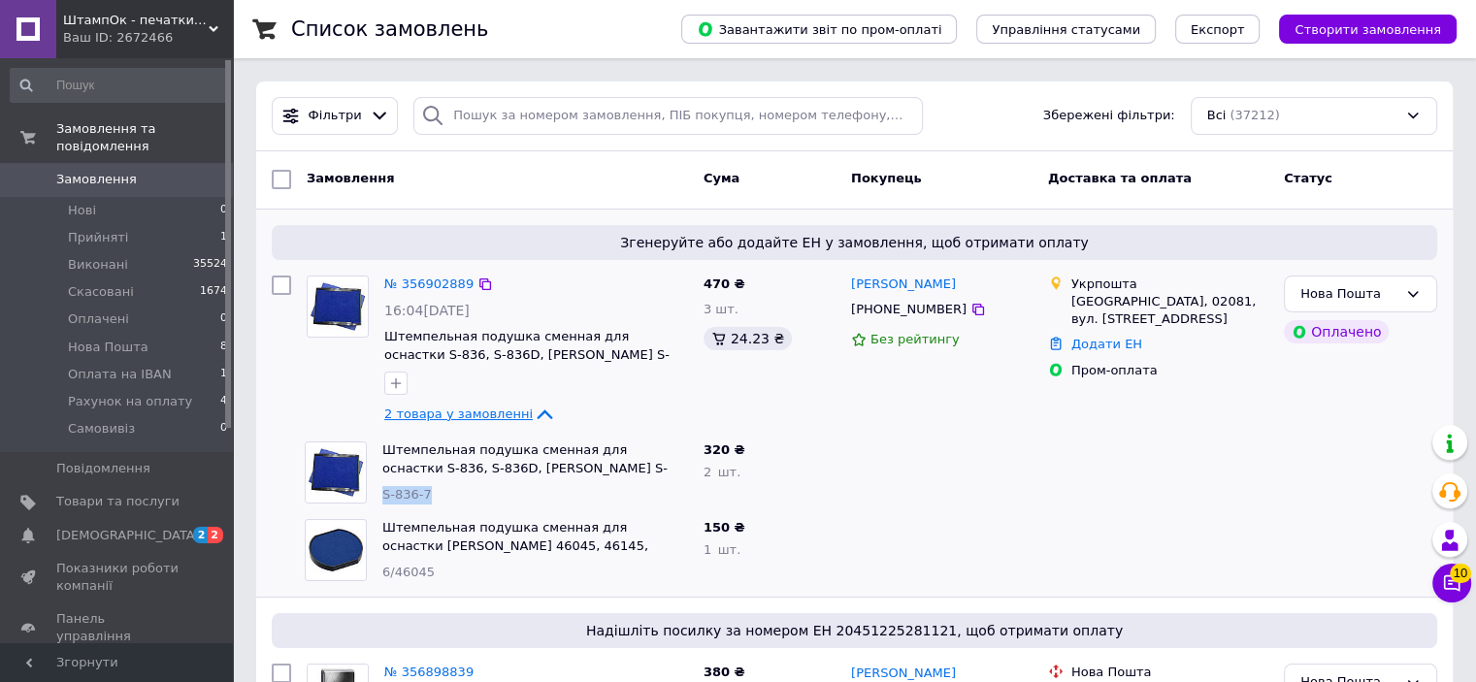
drag, startPoint x: 431, startPoint y: 495, endPoint x: 381, endPoint y: 500, distance: 49.7
click at [382, 500] on div "S-836-7" at bounding box center [535, 495] width 306 height 18
drag, startPoint x: 434, startPoint y: 574, endPoint x: 378, endPoint y: 584, distance: 56.3
click at [378, 584] on div "Штемпельная подушка сменная для оснастки printy 46045, 46145, Trodat 6/46045 6/…" at bounding box center [535, 550] width 321 height 78
drag, startPoint x: 941, startPoint y: 311, endPoint x: 846, endPoint y: 285, distance: 98.6
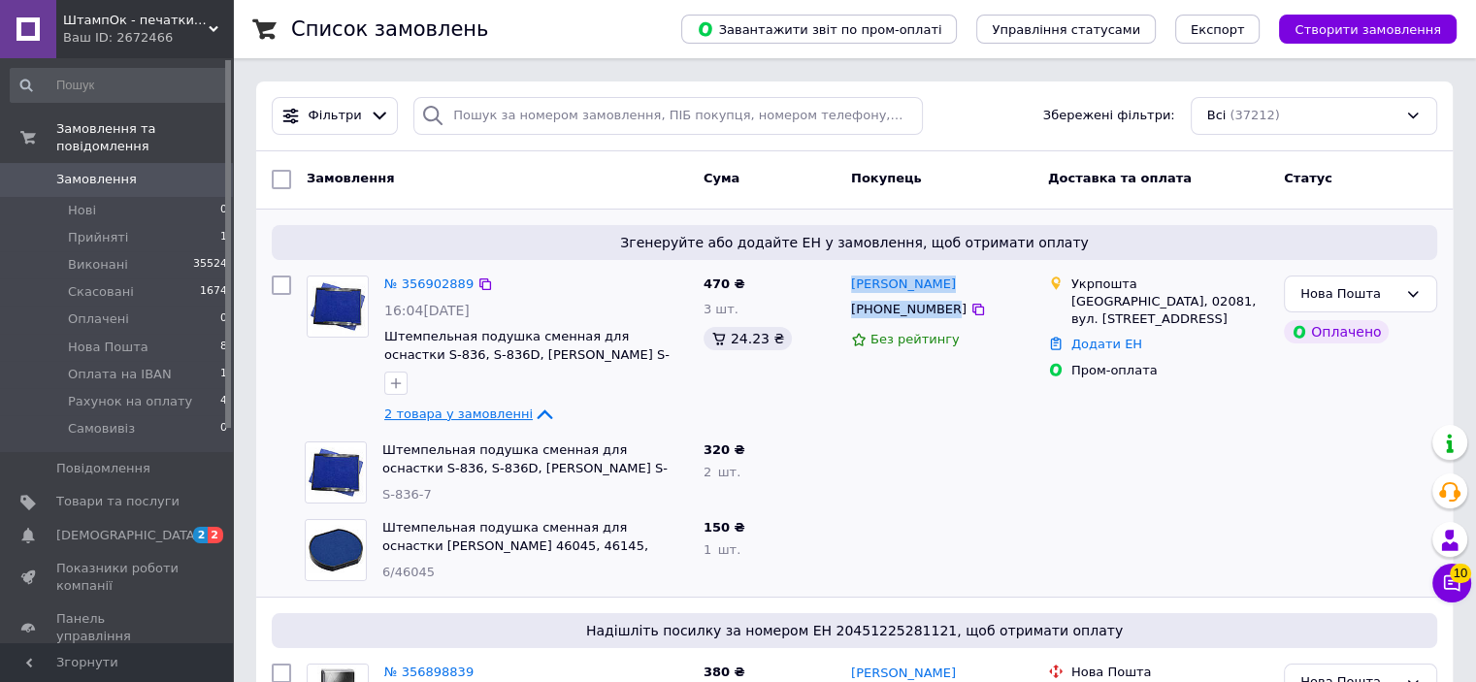
click at [846, 285] on div "Дарина Павленко +380969469338 Без рейтингу" at bounding box center [941, 351] width 197 height 167
click at [477, 285] on icon at bounding box center [485, 285] width 16 height 16
click at [533, 412] on icon at bounding box center [544, 414] width 23 height 23
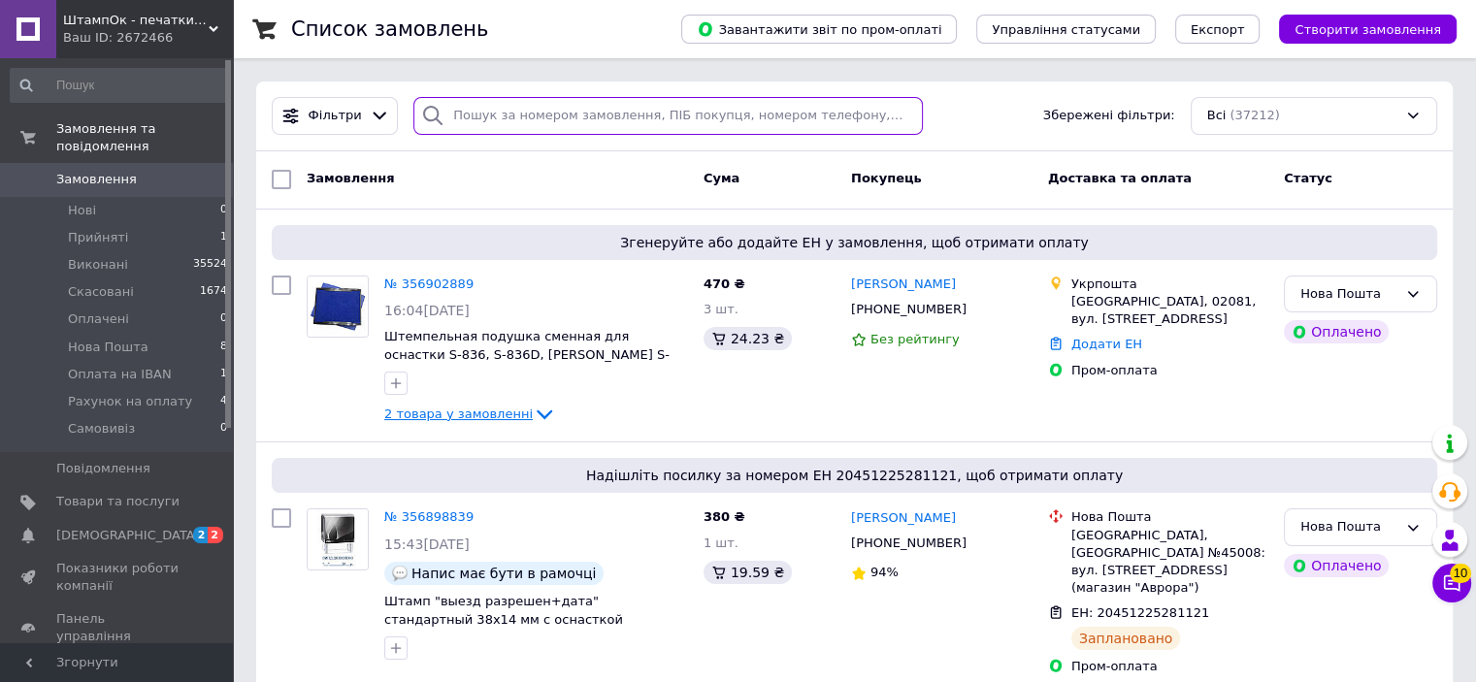
click at [613, 112] on input "search" at bounding box center [667, 116] width 509 height 38
paste input "[PHONE_NUMBER]"
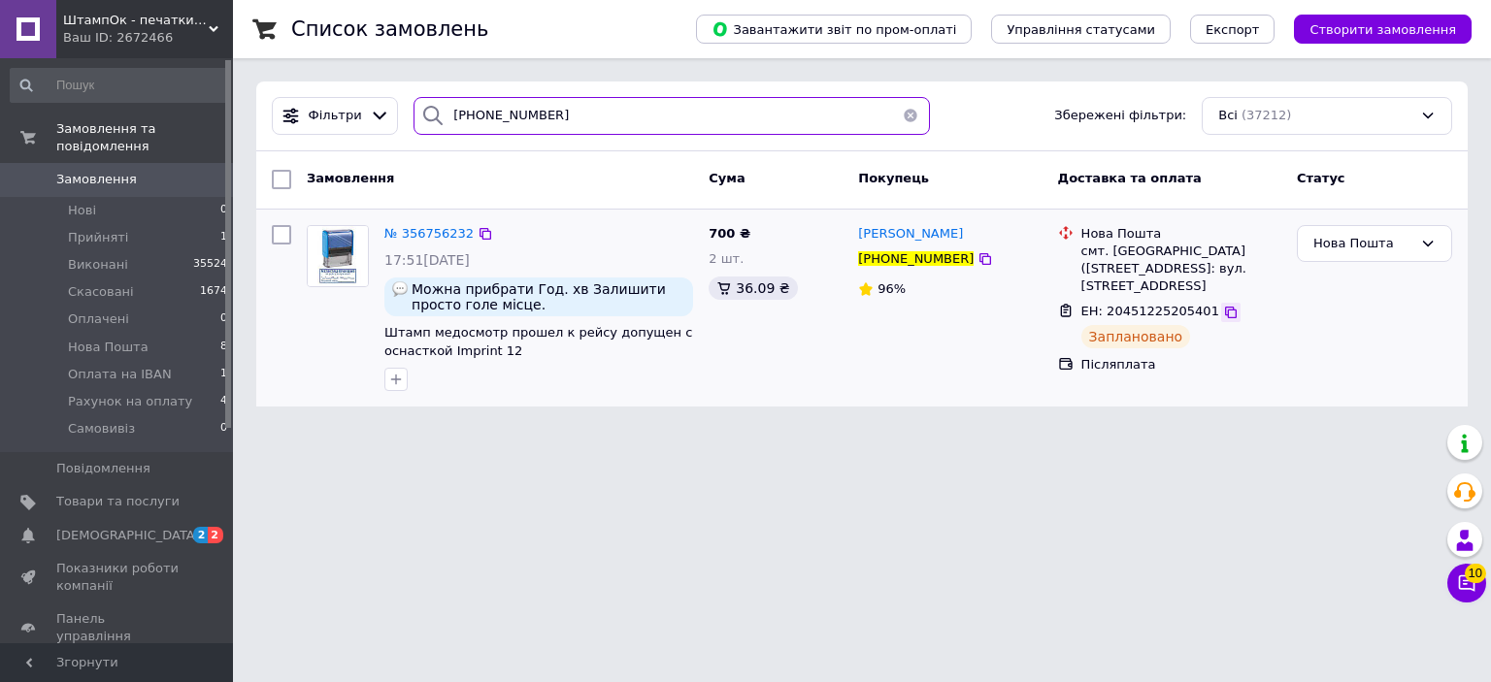
type input "[PHONE_NUMBER]"
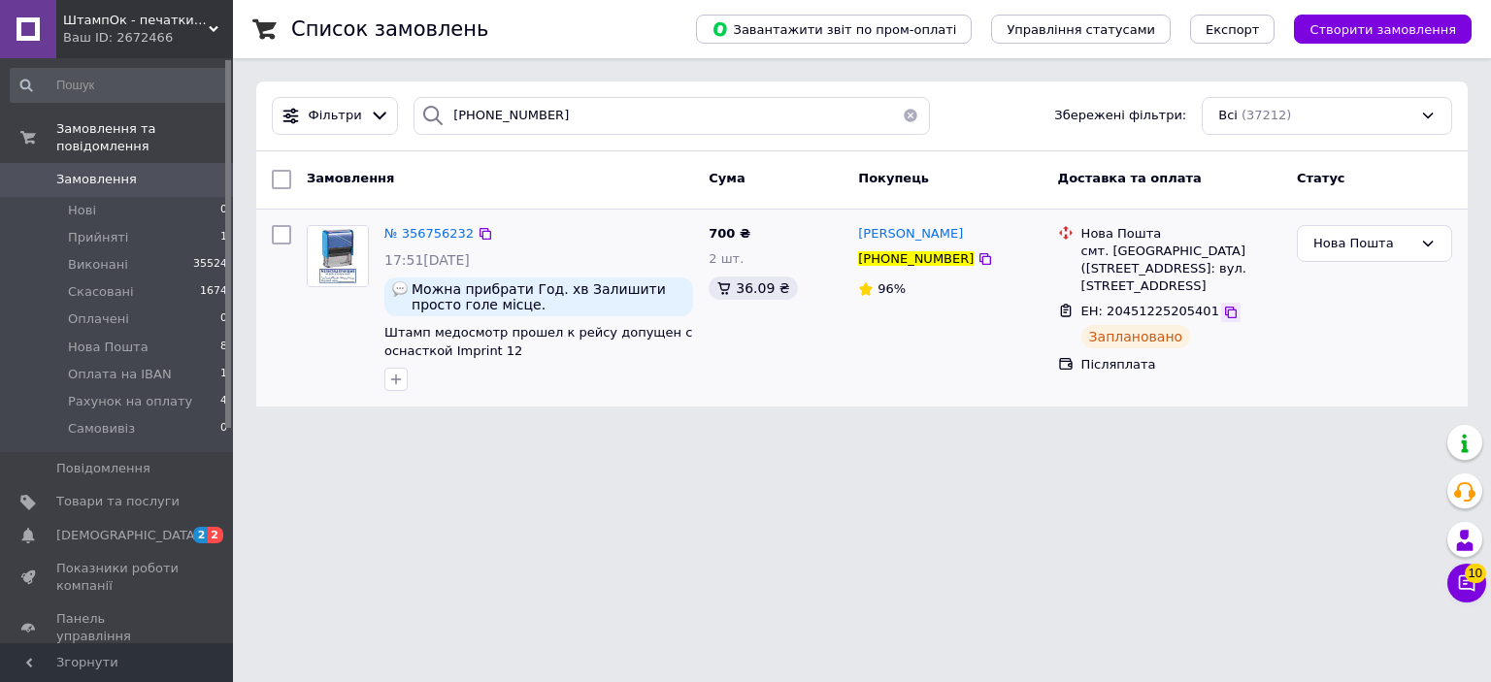
click at [1223, 305] on icon at bounding box center [1231, 313] width 16 height 16
click at [120, 527] on span "[DEMOGRAPHIC_DATA]" at bounding box center [128, 535] width 144 height 17
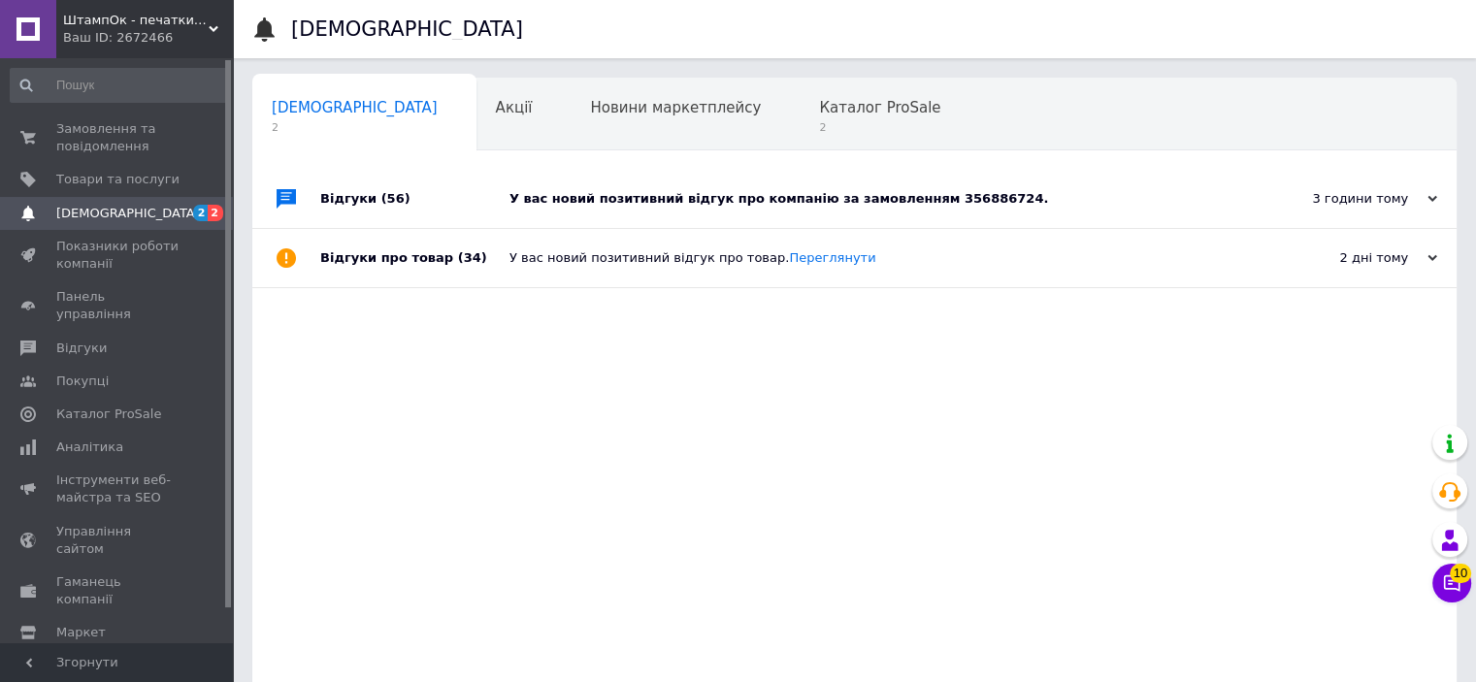
click at [784, 201] on div "У вас новий позитивний відгук про компанію за замовленням 356886724." at bounding box center [876, 198] width 734 height 17
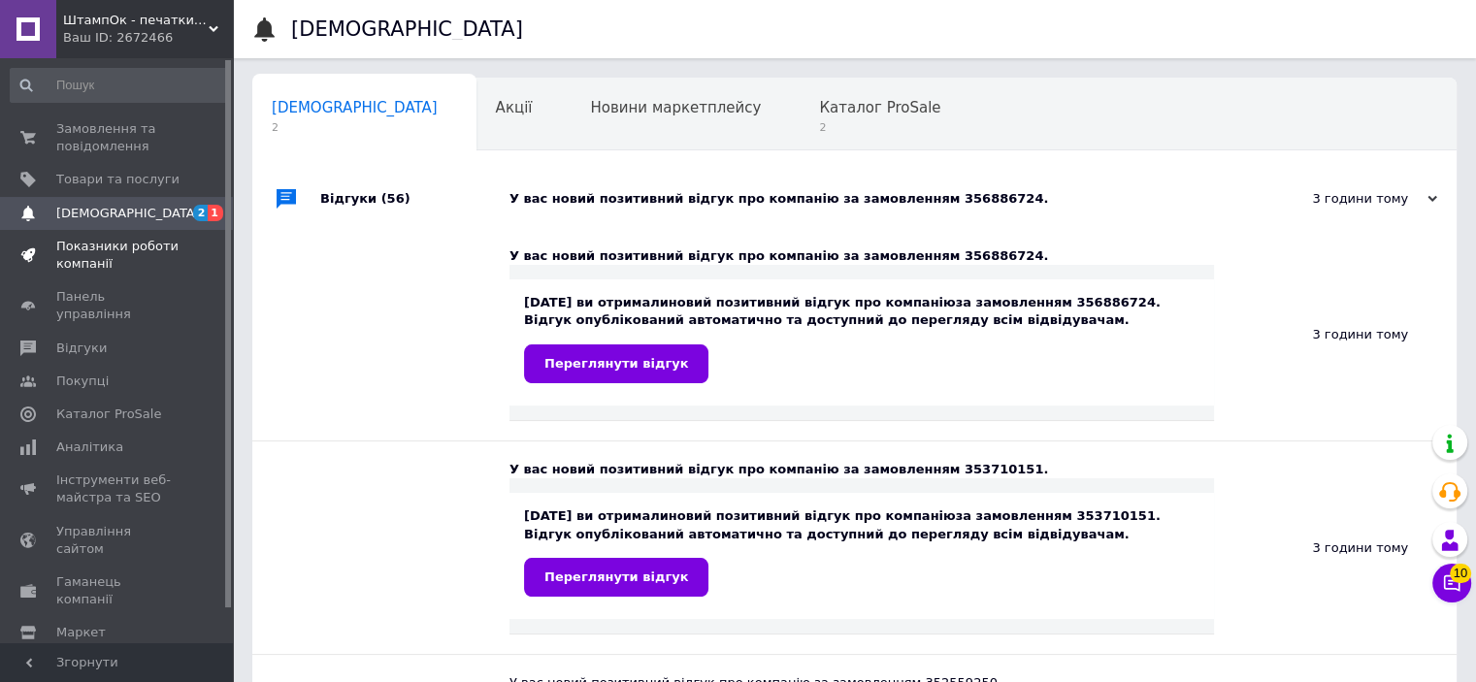
click at [106, 248] on span "Показники роботи компанії" at bounding box center [117, 255] width 123 height 35
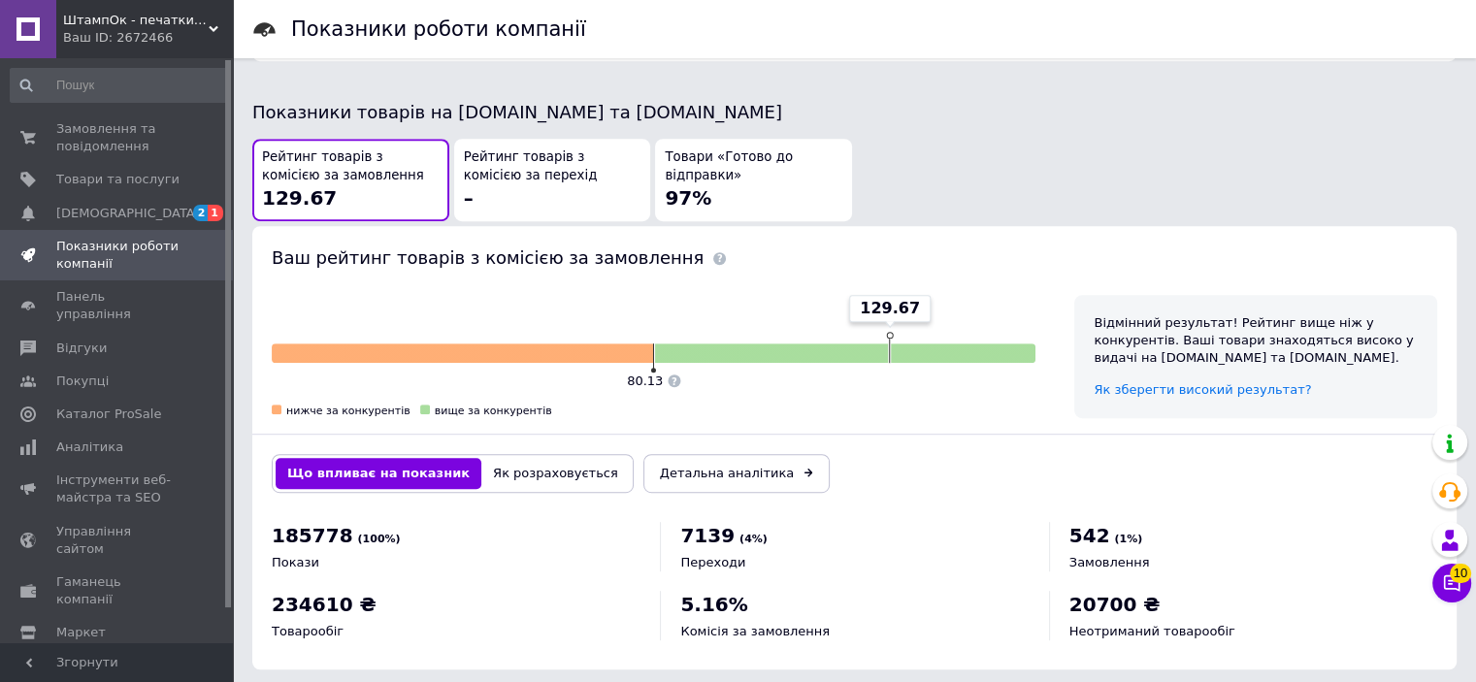
scroll to position [1033, 0]
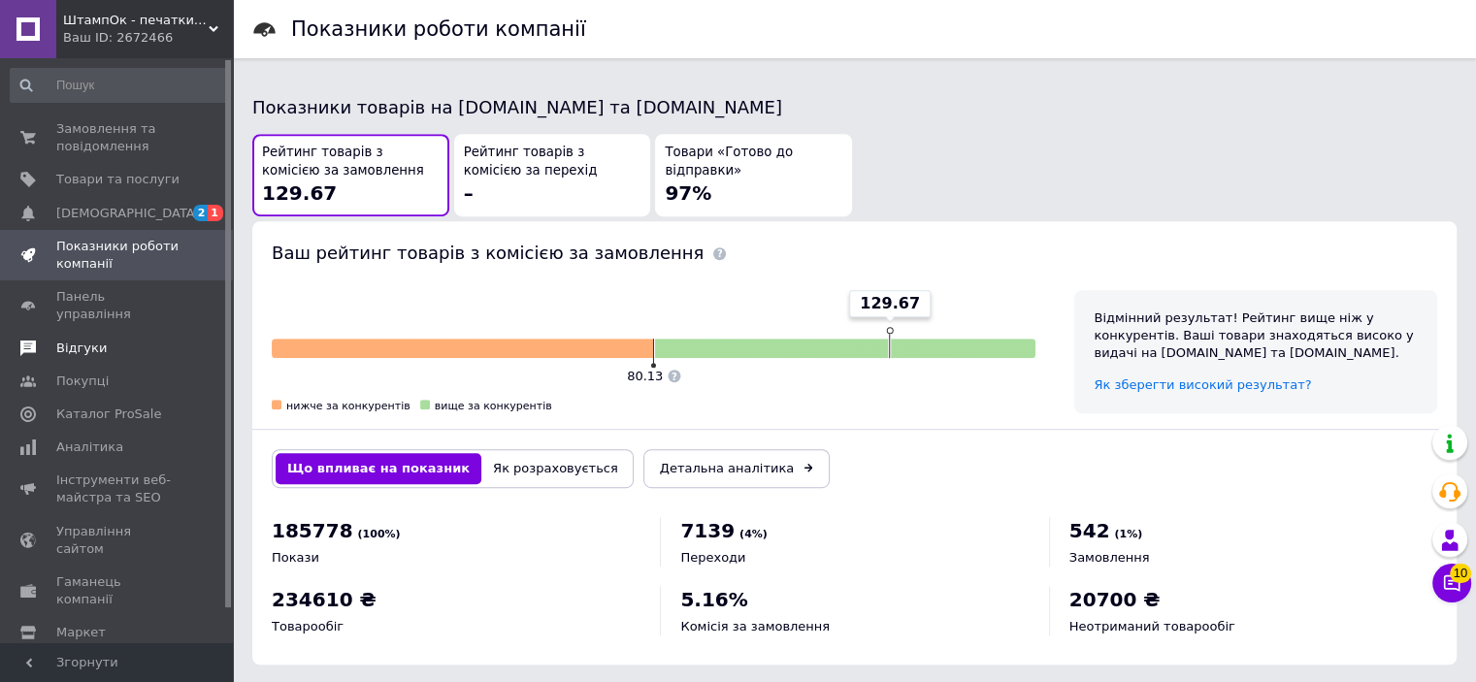
click at [92, 340] on span "Відгуки" at bounding box center [81, 348] width 50 height 17
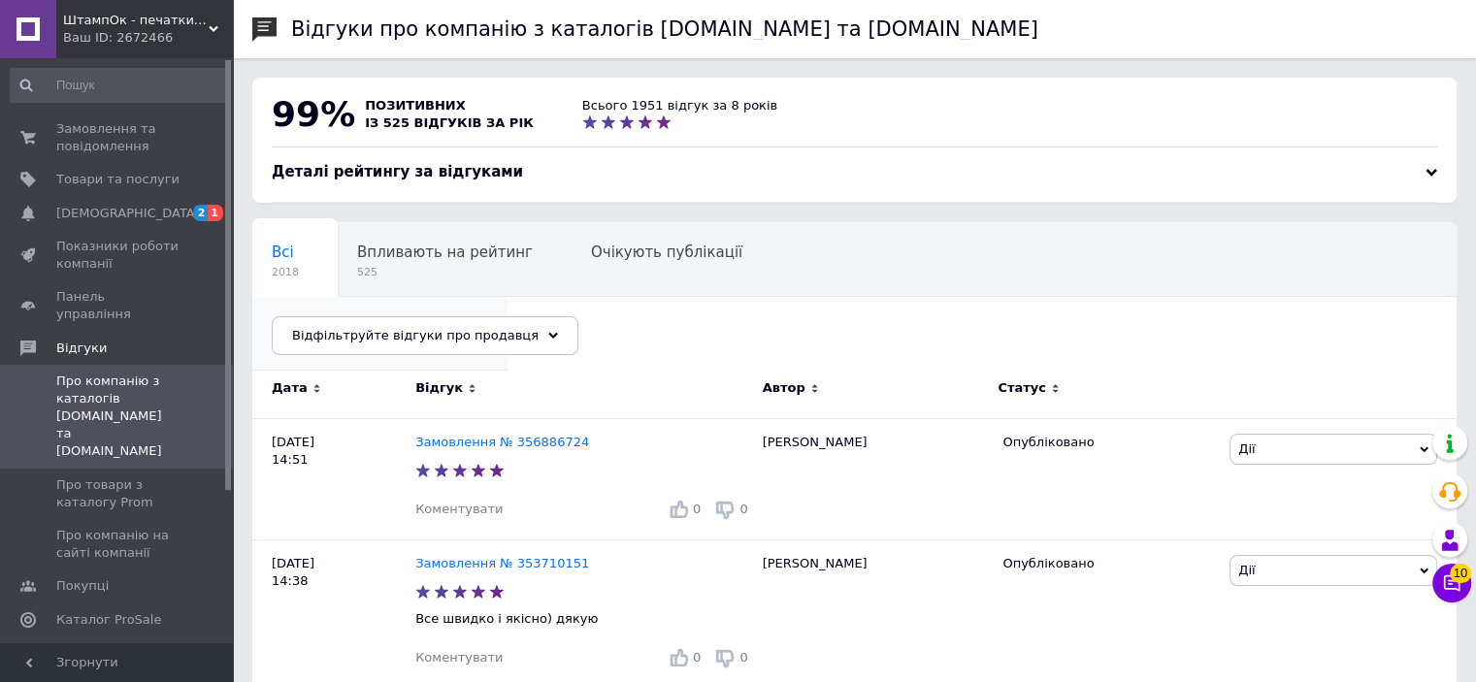
click at [469, 317] on span "Опубліковані без комен..." at bounding box center [370, 325] width 197 height 17
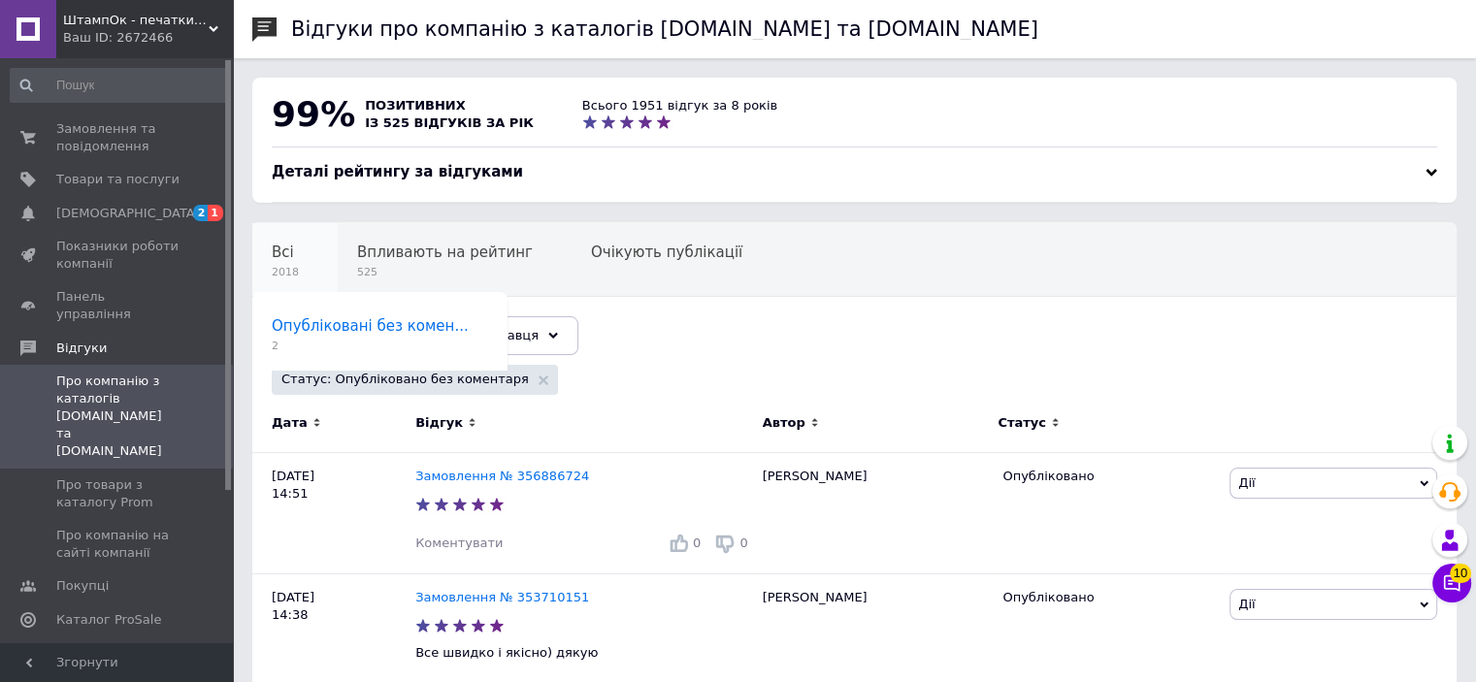
click at [269, 247] on div "Всі 2018" at bounding box center [294, 260] width 85 height 74
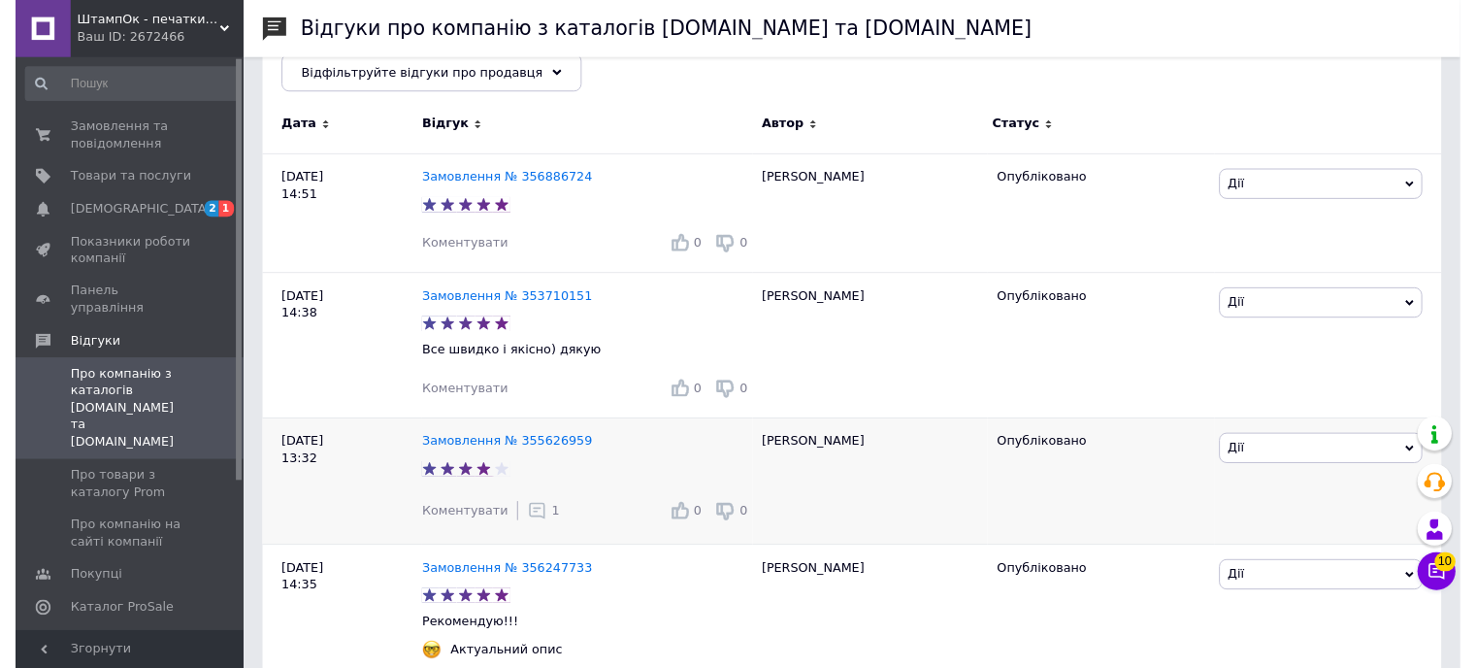
scroll to position [291, 0]
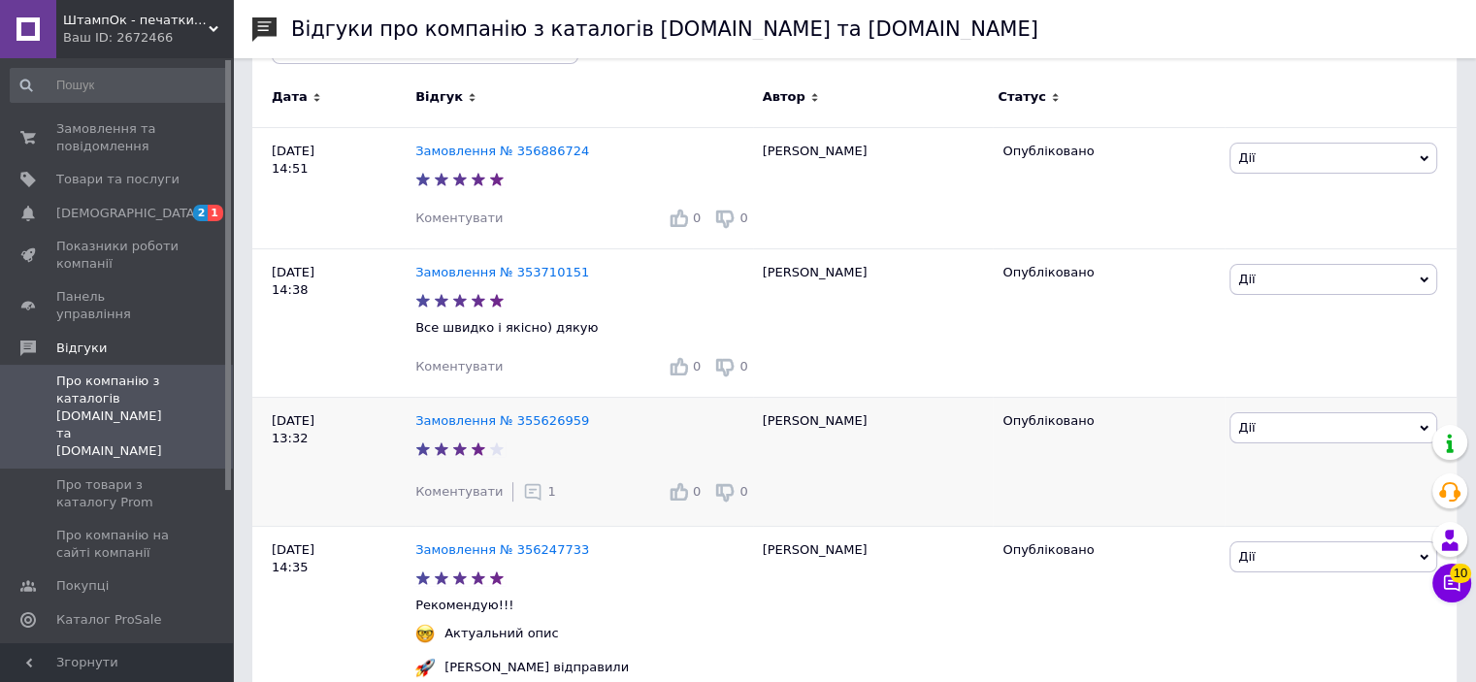
click at [530, 494] on div "1" at bounding box center [539, 491] width 32 height 19
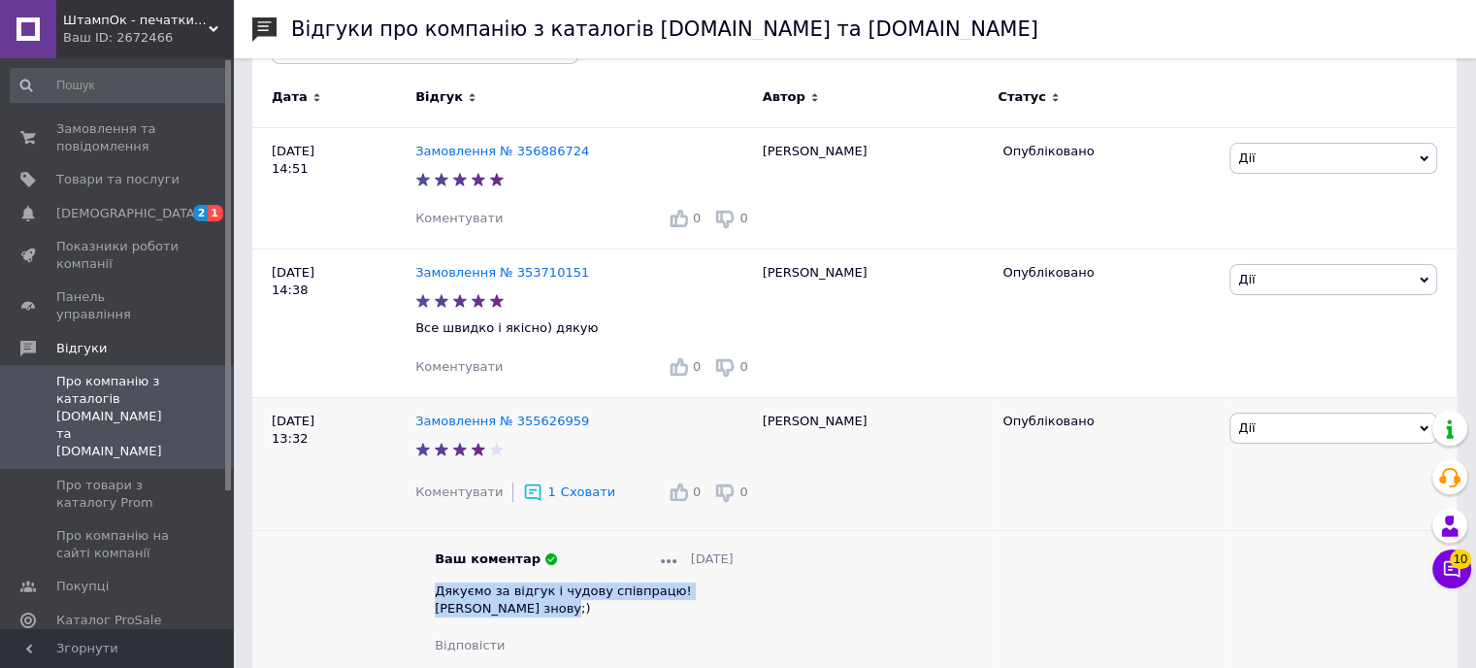
drag, startPoint x: 481, startPoint y: 612, endPoint x: 427, endPoint y: 588, distance: 59.5
click at [427, 588] on div "Ваш коментар 12.08.2025 Дякуємо за відгук і чудову співпрацю! Чекаємо Вас знову…" at bounding box center [584, 602] width 338 height 105
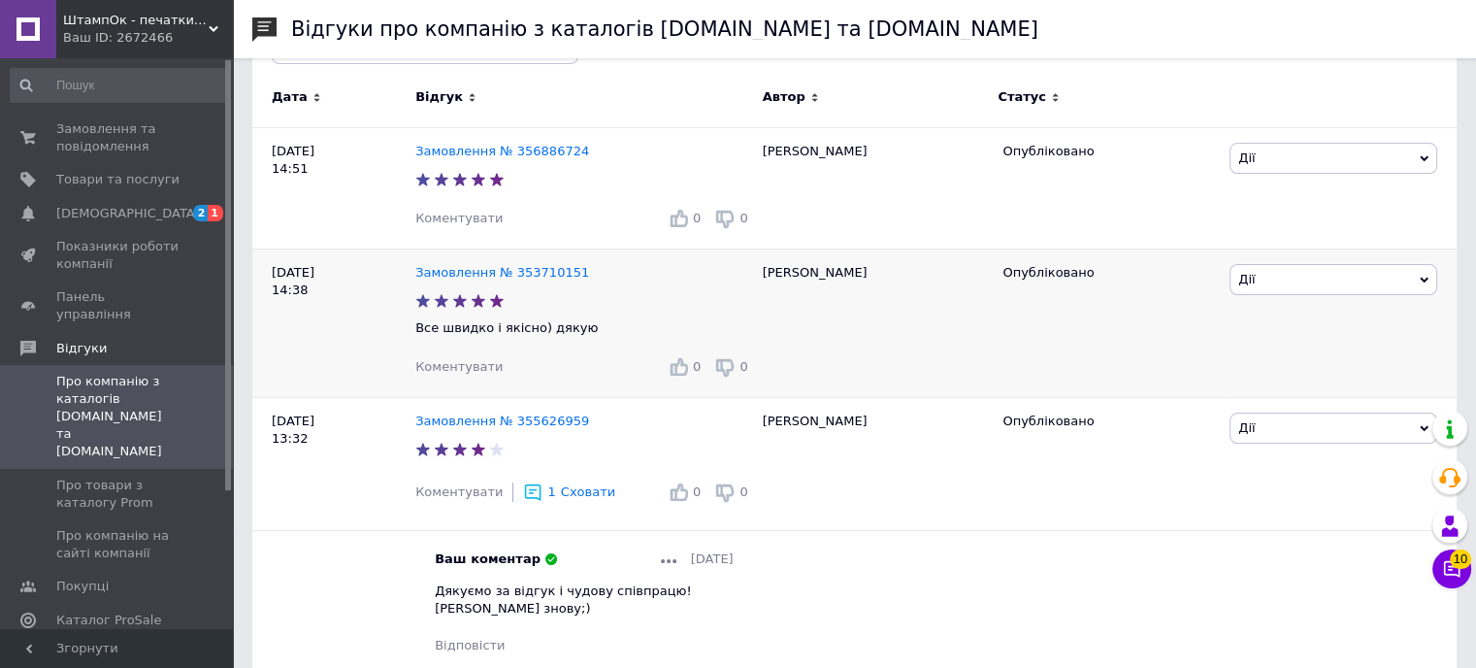
click at [475, 372] on span "Коментувати" at bounding box center [458, 366] width 87 height 15
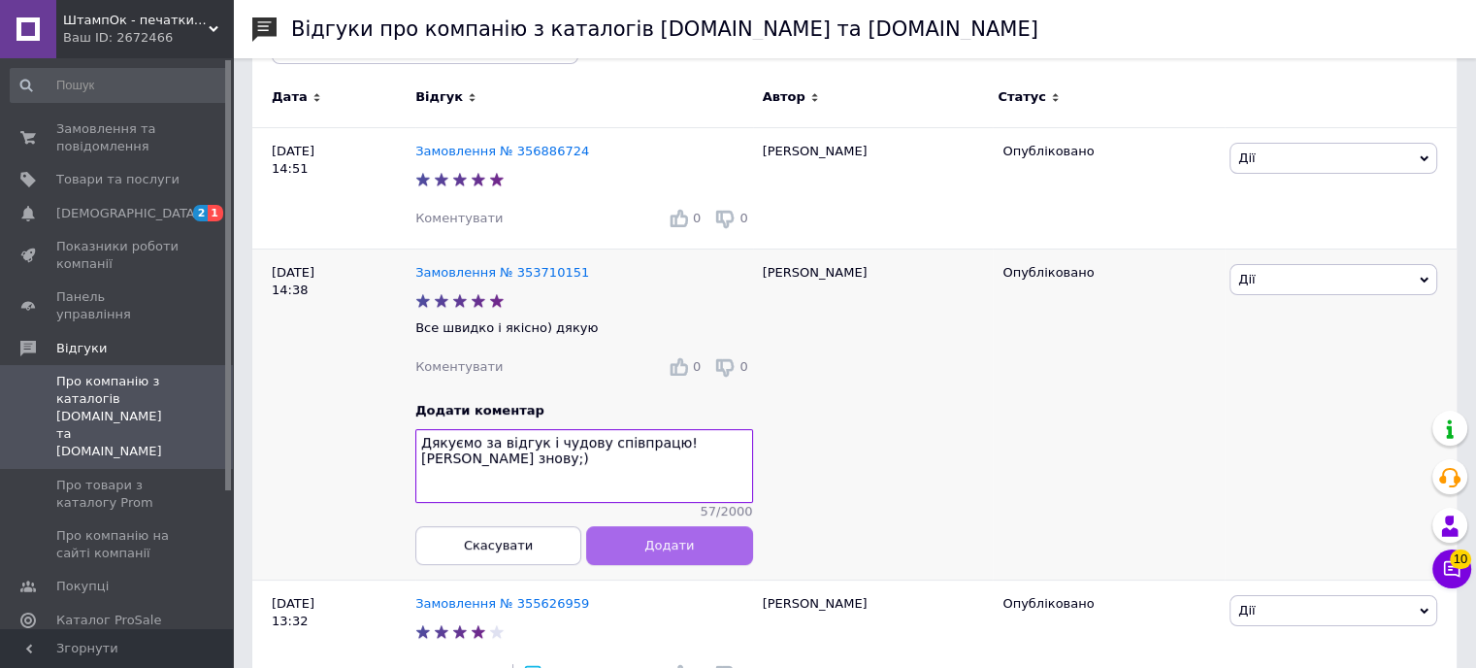
type textarea "Дякуємо за відгук і чудову співпрацю! Чекаємо Вас знову;)"
click at [670, 552] on span "Додати" at bounding box center [668, 545] width 49 height 15
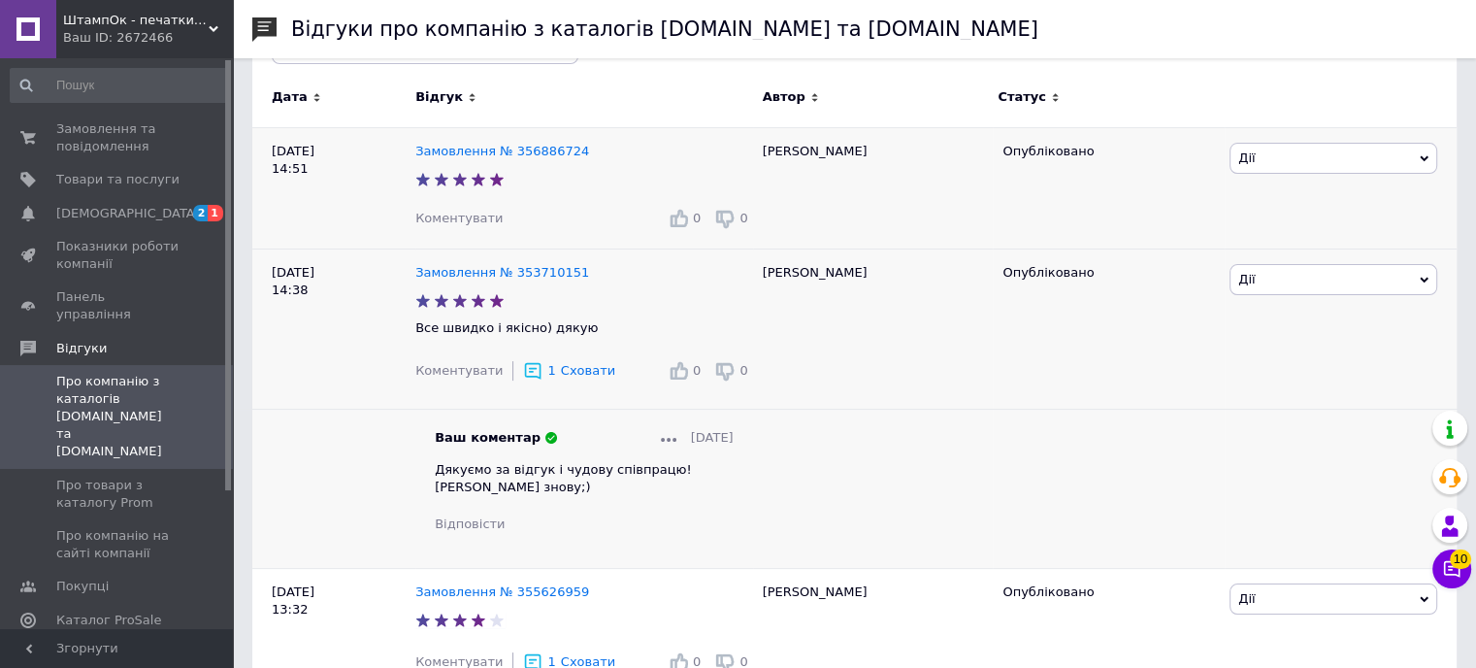
click at [466, 213] on span "Коментувати" at bounding box center [458, 218] width 87 height 15
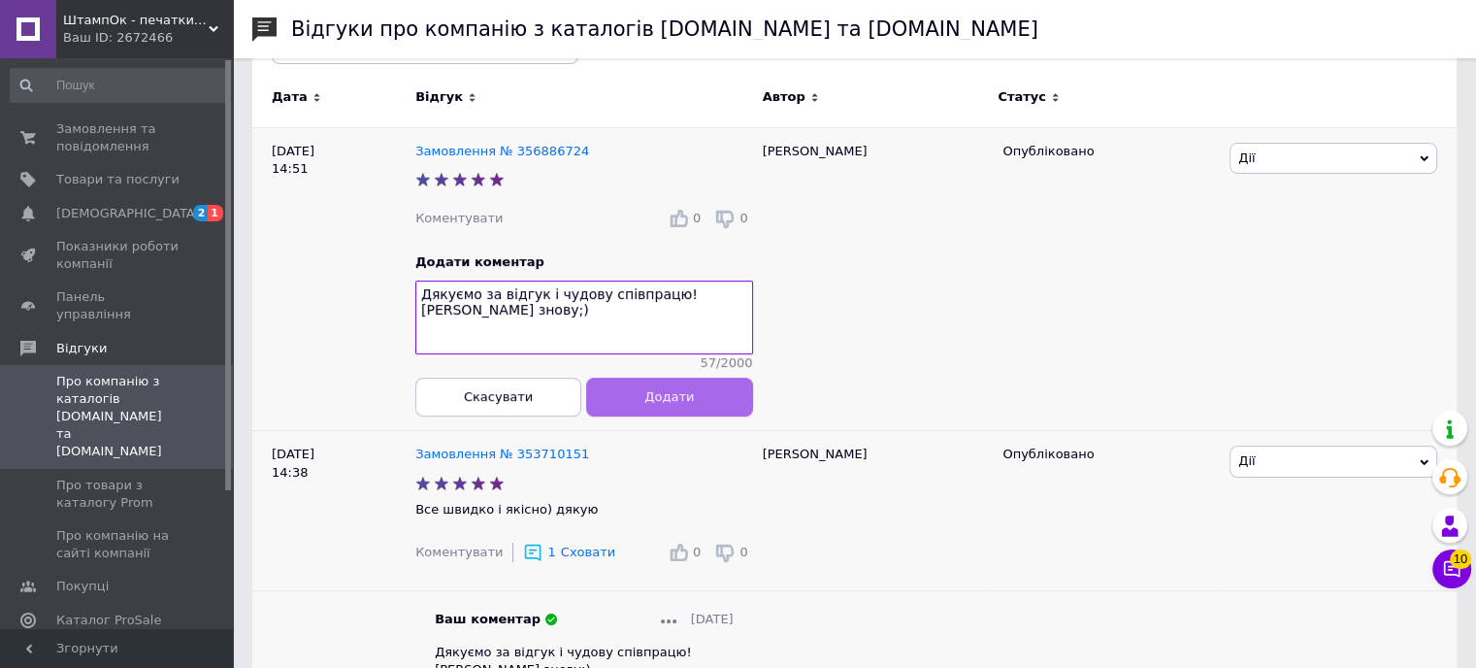
type textarea "Дякуємо за відгук і чудову співпрацю! Чекаємо Вас знову;)"
click at [701, 407] on button "Додати" at bounding box center [669, 396] width 166 height 39
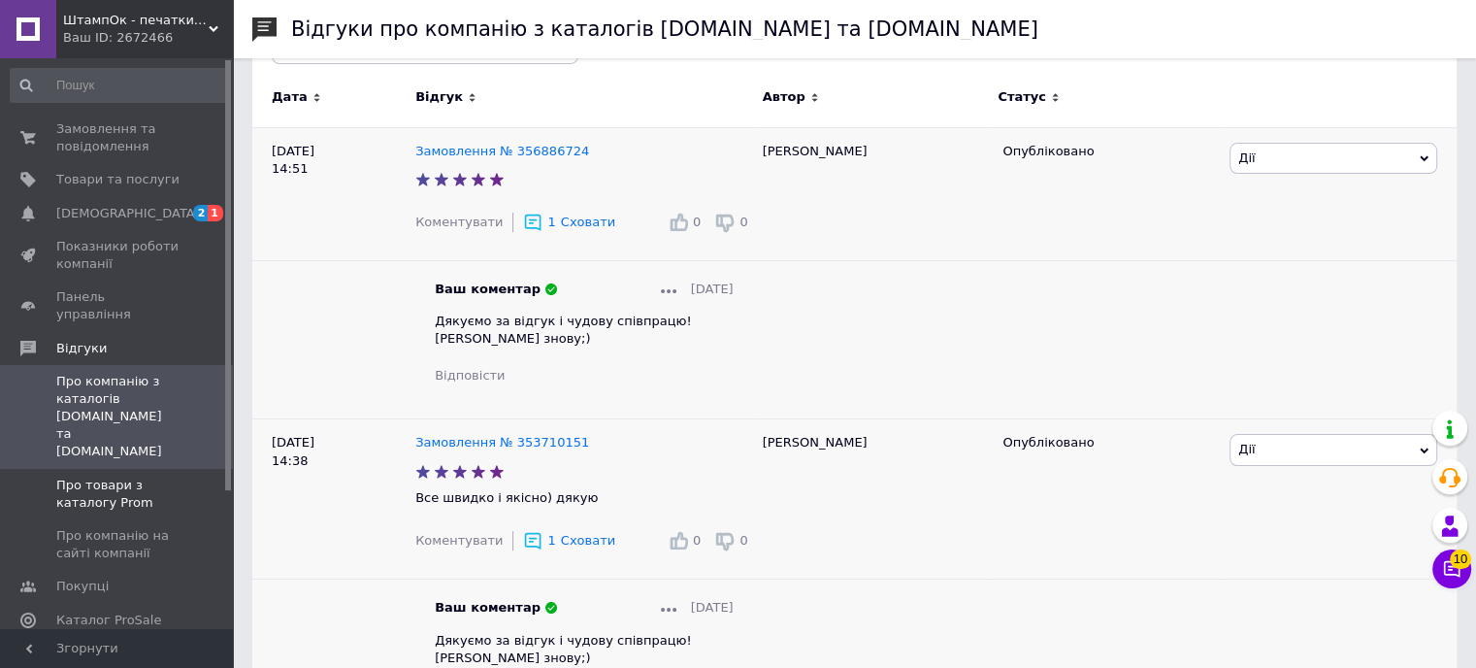
click at [64, 476] on span "Про товари з каталогу Prom" at bounding box center [117, 493] width 123 height 35
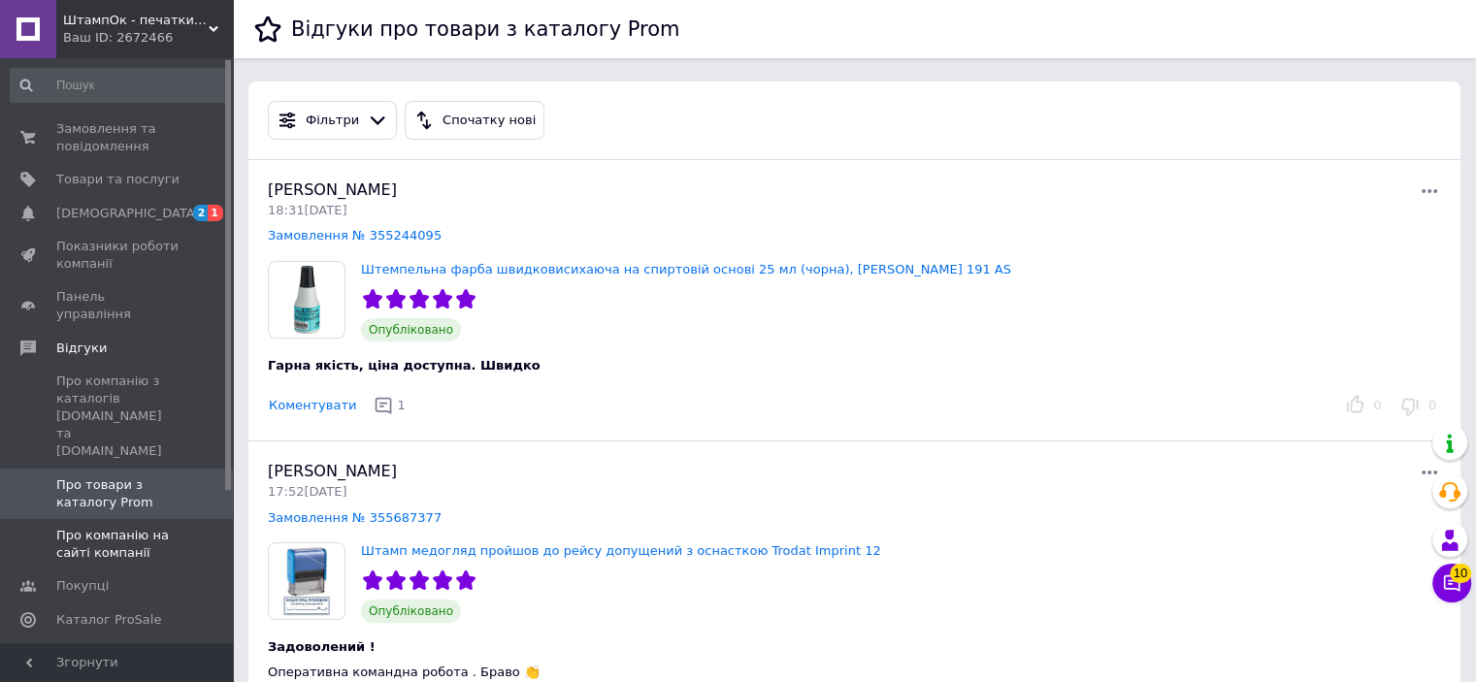
click at [121, 527] on span "Про компанію на сайті компанії" at bounding box center [117, 544] width 123 height 35
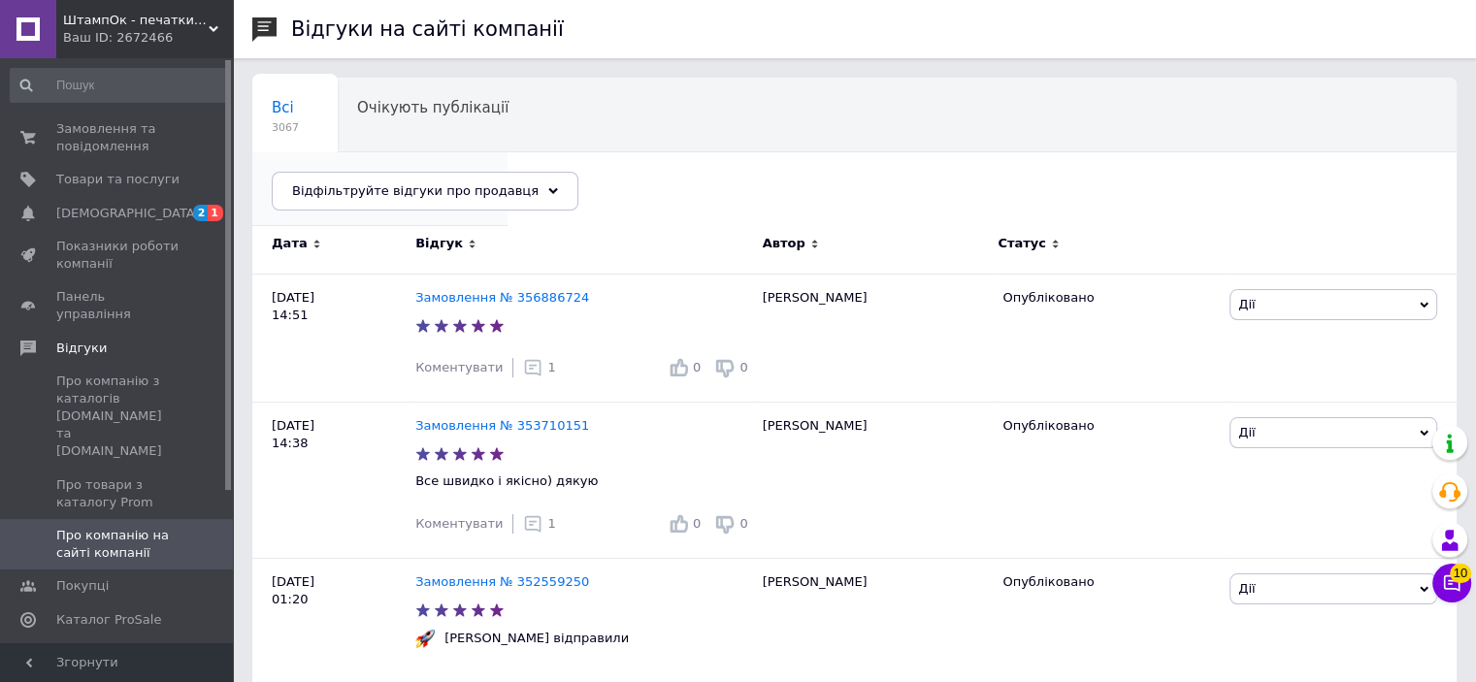
click at [508, 152] on div "Опубліковані без комен... 1" at bounding box center [379, 189] width 255 height 74
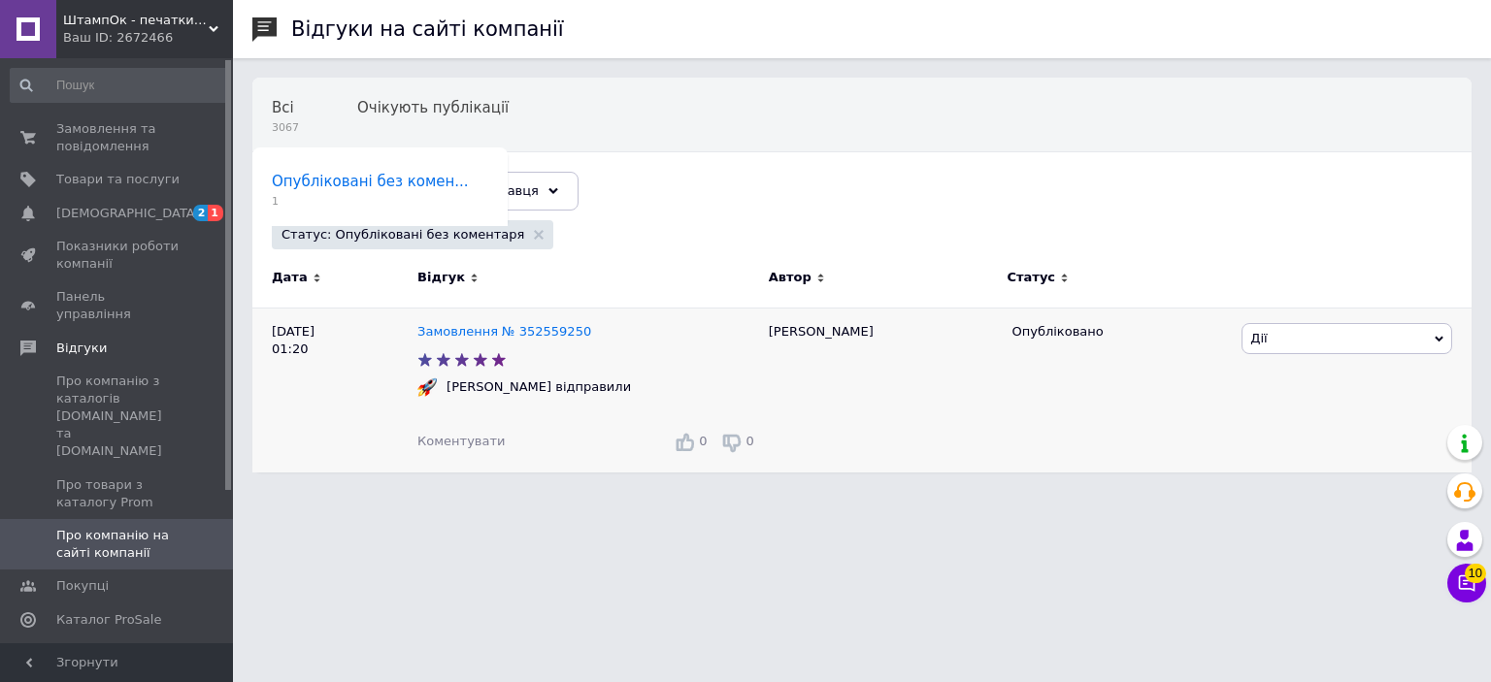
click at [457, 434] on span "Коментувати" at bounding box center [460, 441] width 87 height 15
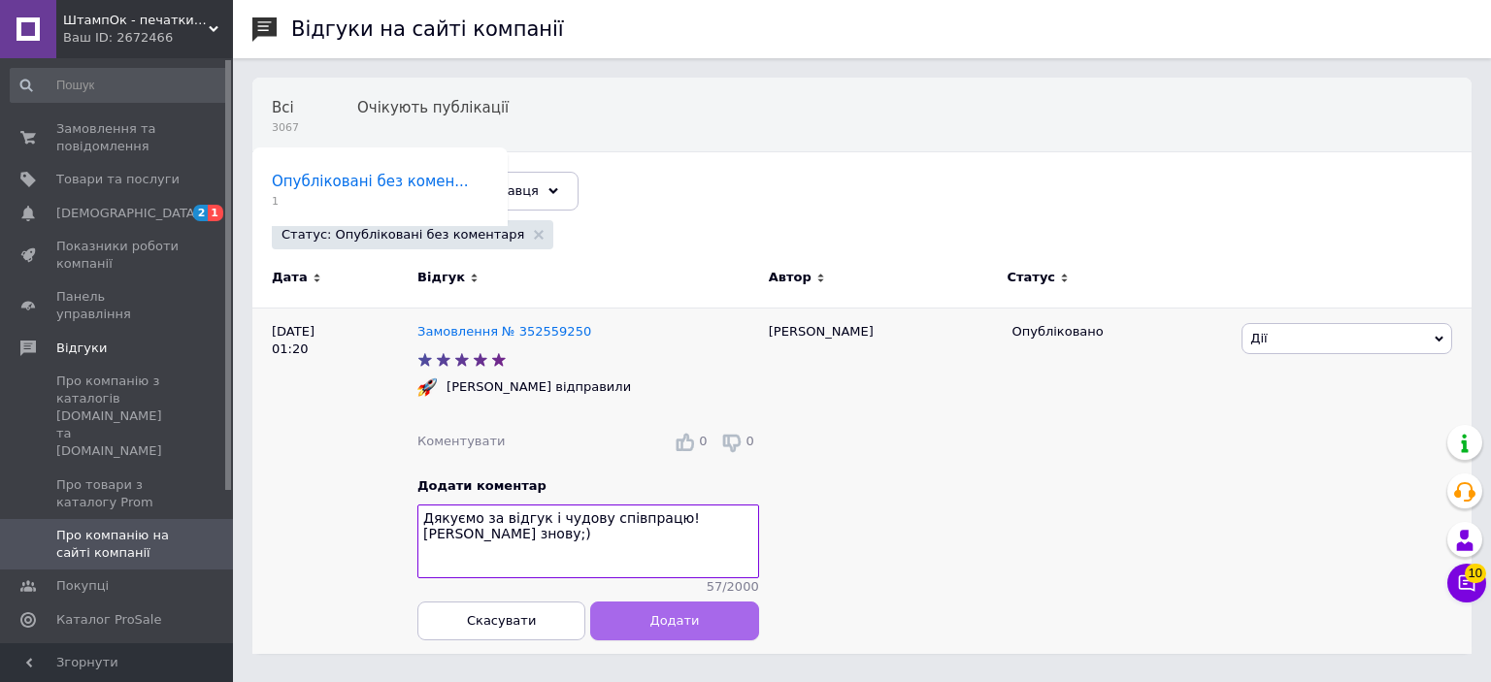
type textarea "Дякуємо за відгук і чудову співпрацю! Чекаємо Вас знову;)"
click at [649, 635] on button "Додати" at bounding box center [674, 620] width 168 height 39
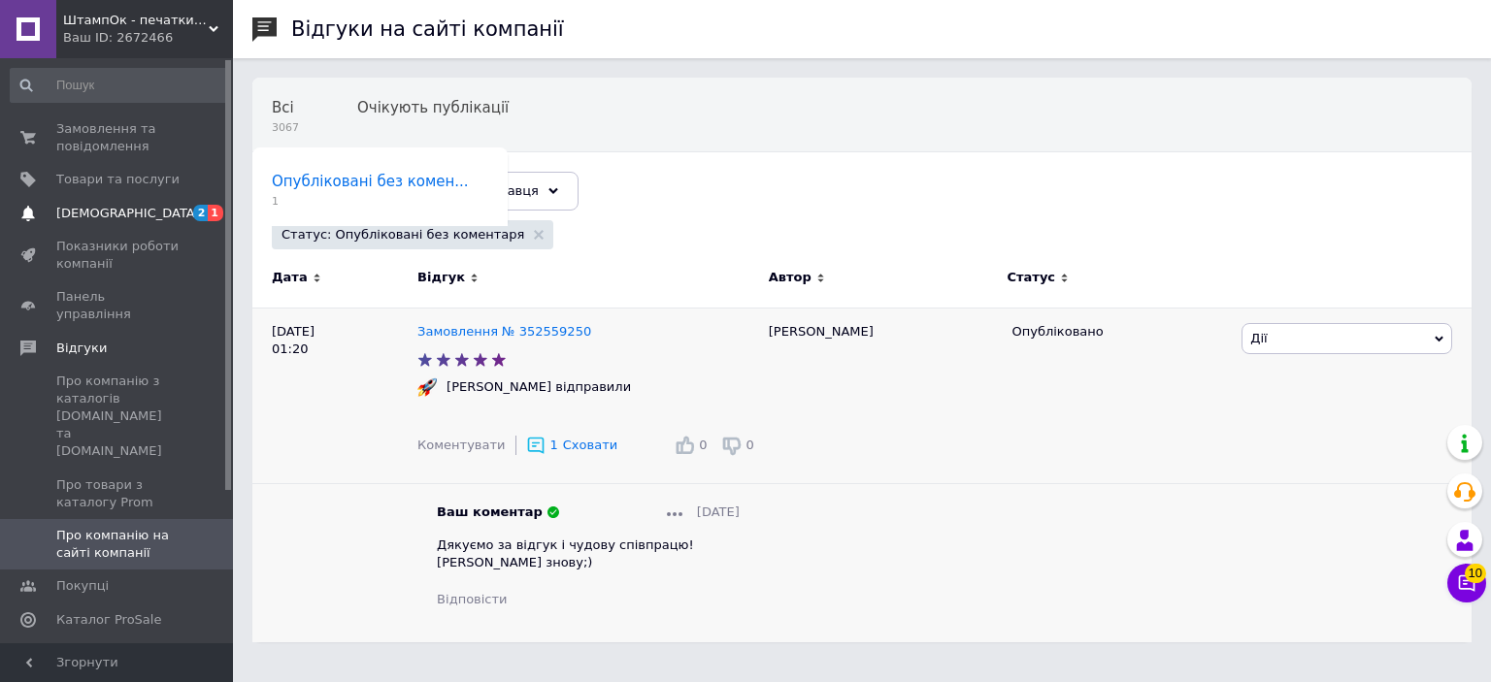
click at [131, 208] on span "[DEMOGRAPHIC_DATA]" at bounding box center [117, 213] width 123 height 17
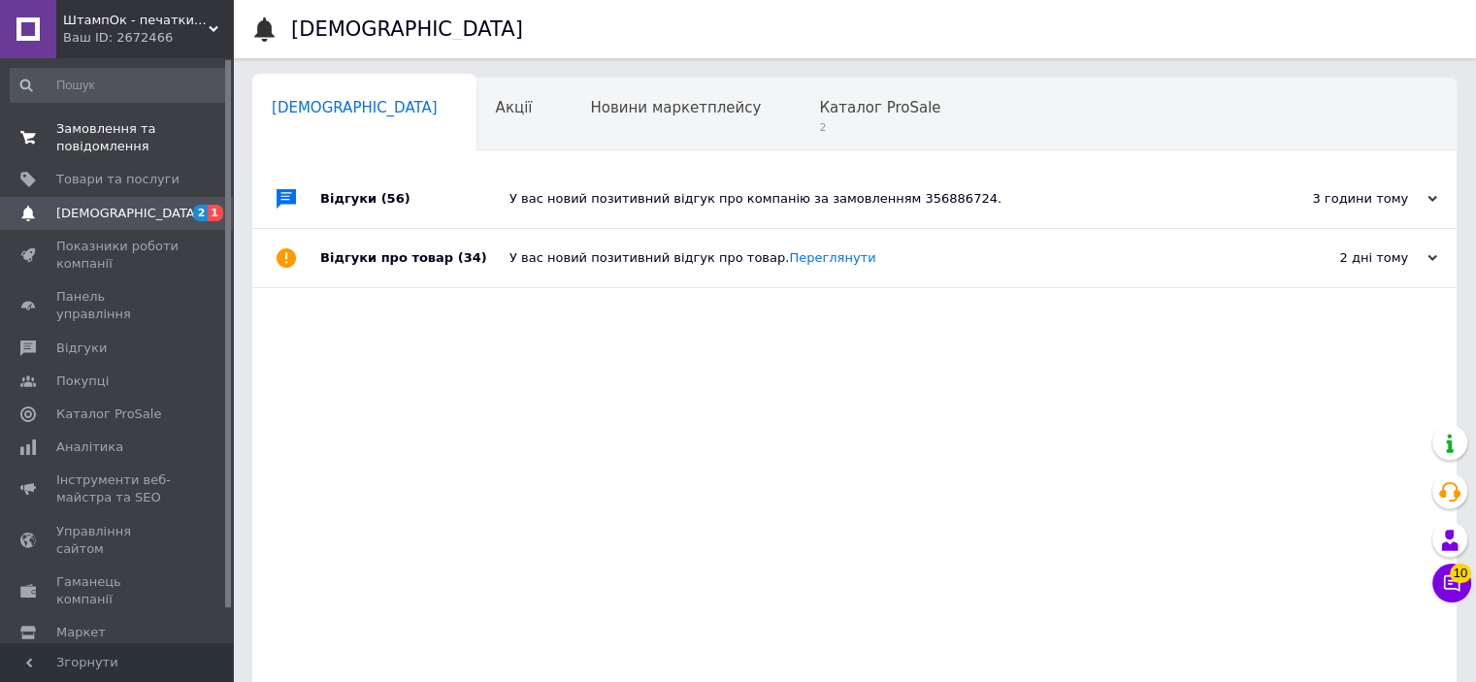
click at [116, 134] on span "Замовлення та повідомлення" at bounding box center [117, 137] width 123 height 35
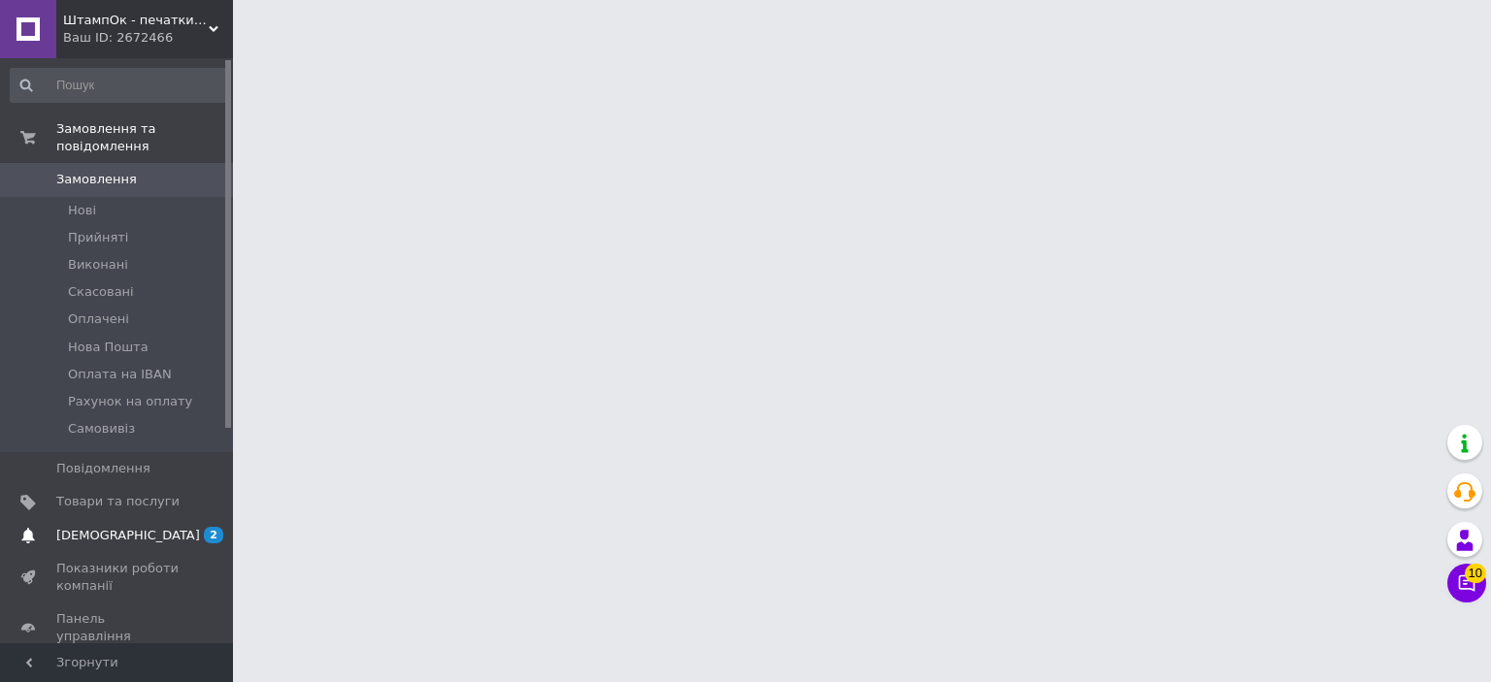
click at [99, 527] on span "[DEMOGRAPHIC_DATA]" at bounding box center [128, 535] width 144 height 17
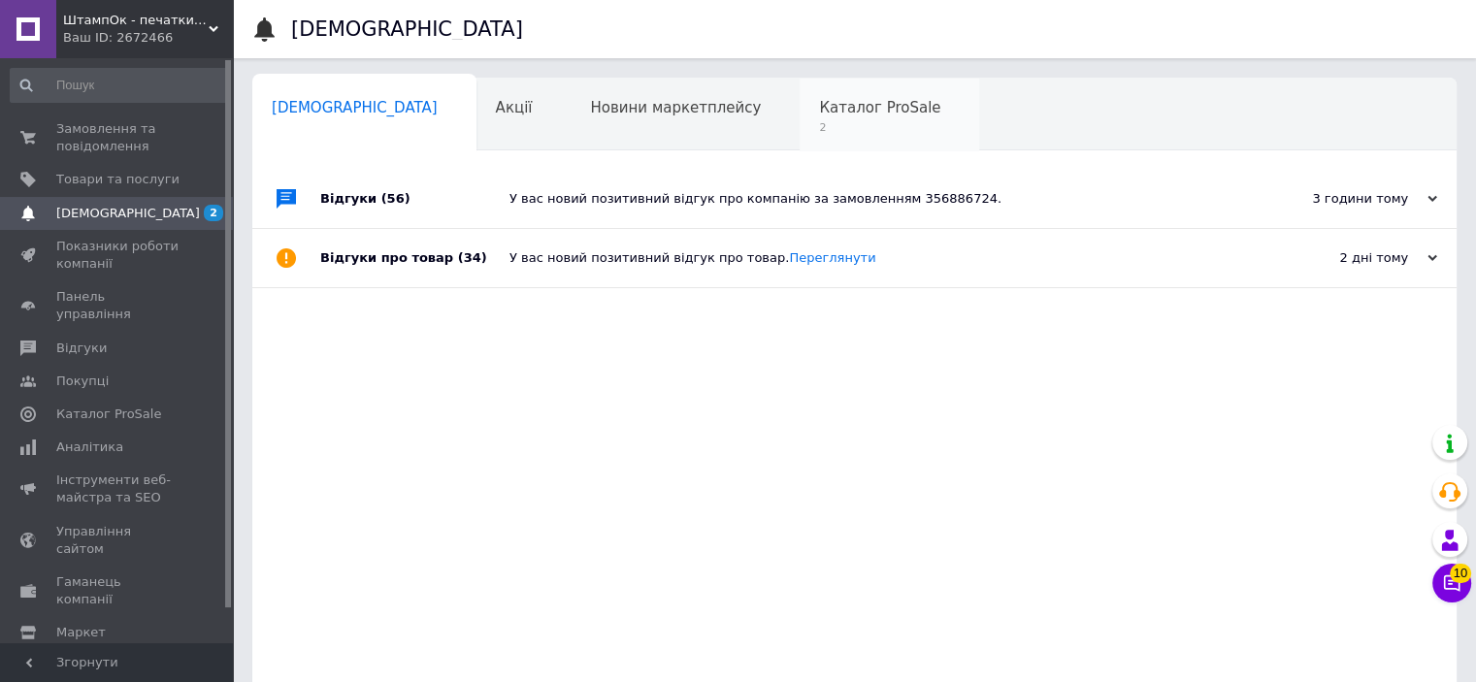
click at [819, 109] on span "Каталог ProSale" at bounding box center [879, 107] width 121 height 17
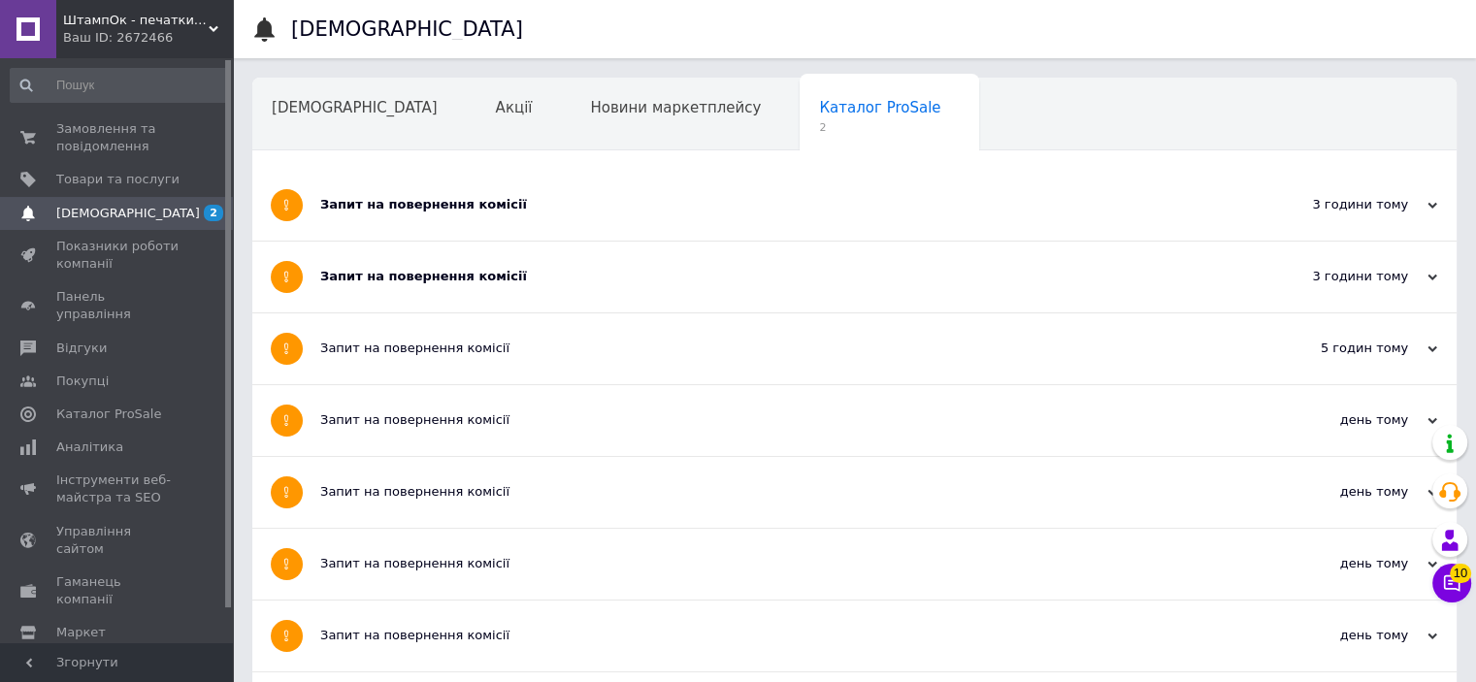
drag, startPoint x: 398, startPoint y: 294, endPoint x: 392, endPoint y: 248, distance: 46.0
click at [397, 294] on div "Запит на повернення комісії" at bounding box center [781, 277] width 923 height 71
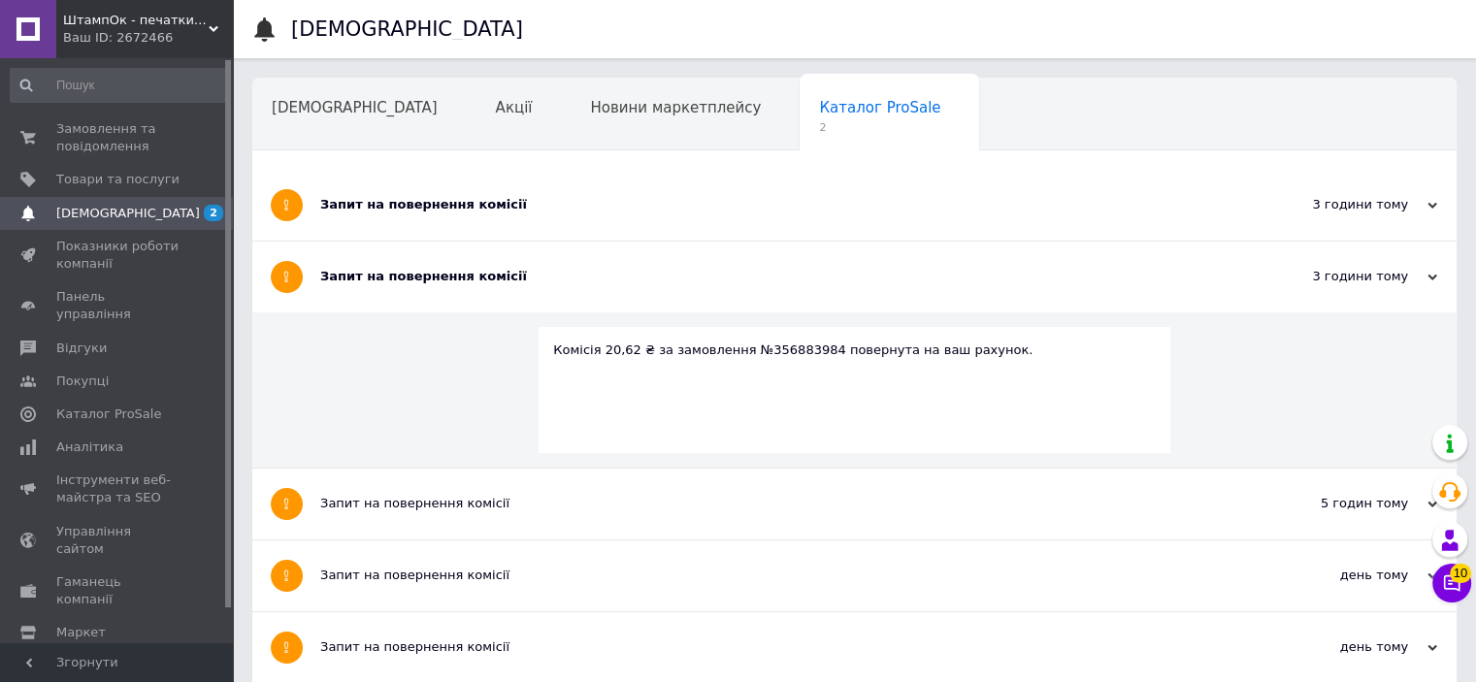
click at [400, 193] on div "Запит на повернення комісії" at bounding box center [781, 205] width 923 height 71
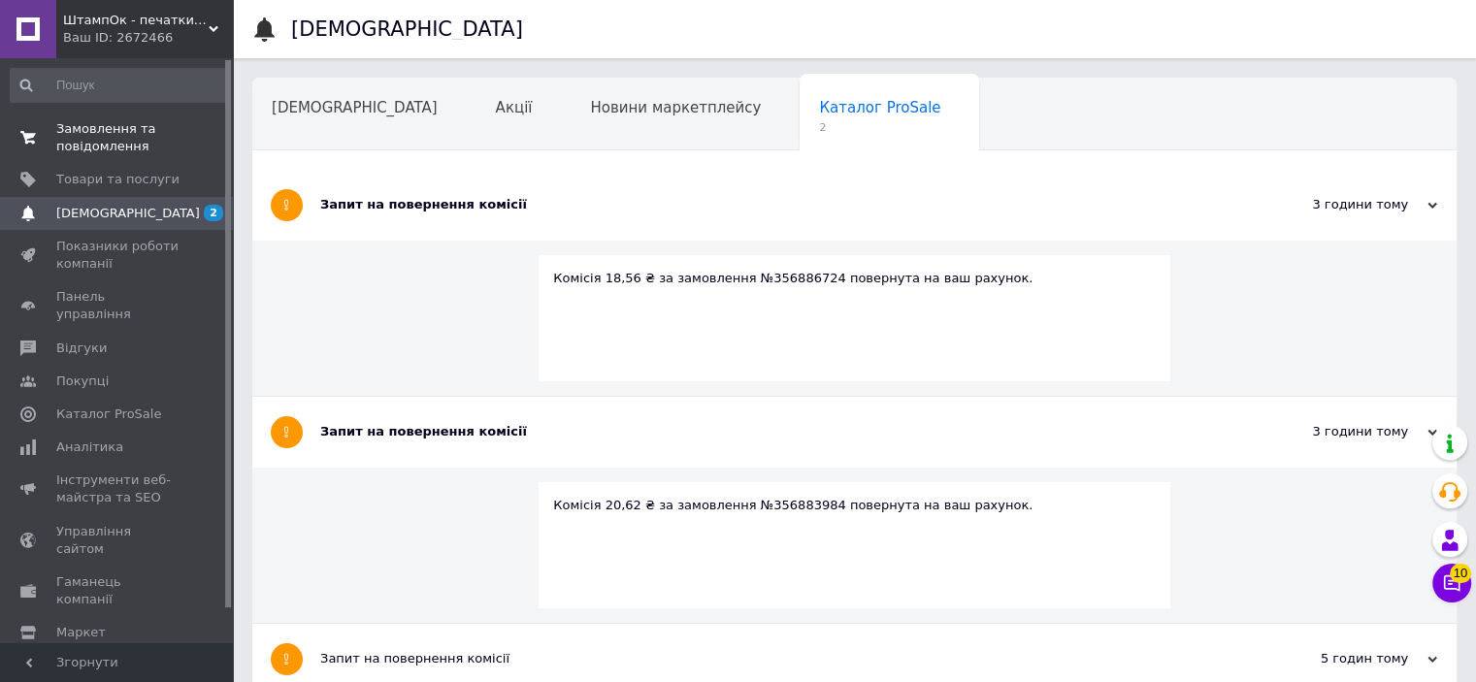
click at [94, 131] on span "Замовлення та повідомлення" at bounding box center [117, 137] width 123 height 35
